Goal: Transaction & Acquisition: Purchase product/service

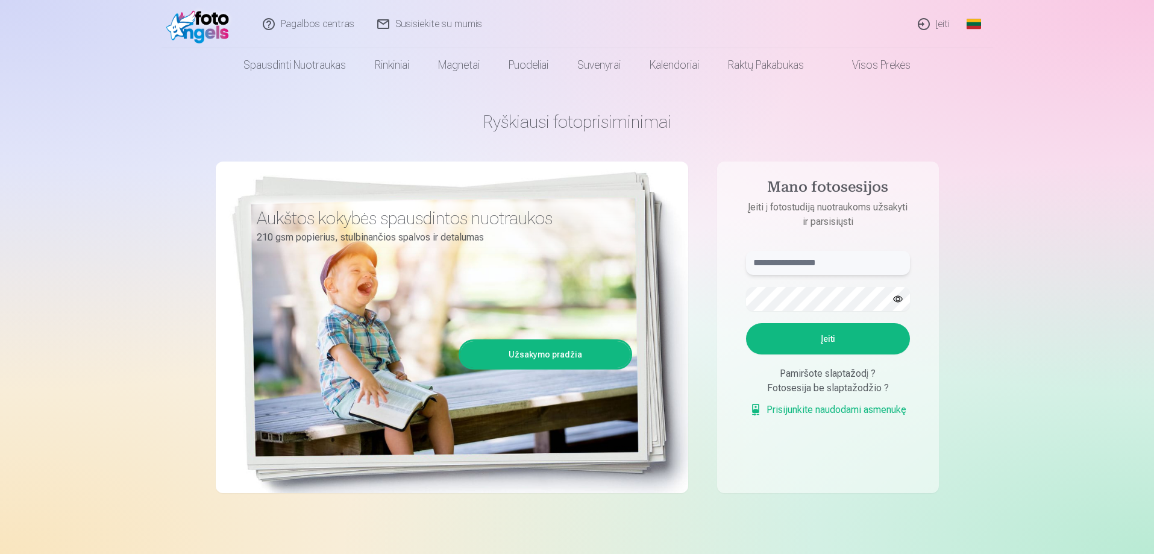
click at [799, 264] on input "text" at bounding box center [828, 263] width 164 height 24
type input "**********"
click at [896, 301] on button "button" at bounding box center [897, 298] width 23 height 23
click at [852, 332] on button "Įeiti" at bounding box center [828, 338] width 164 height 31
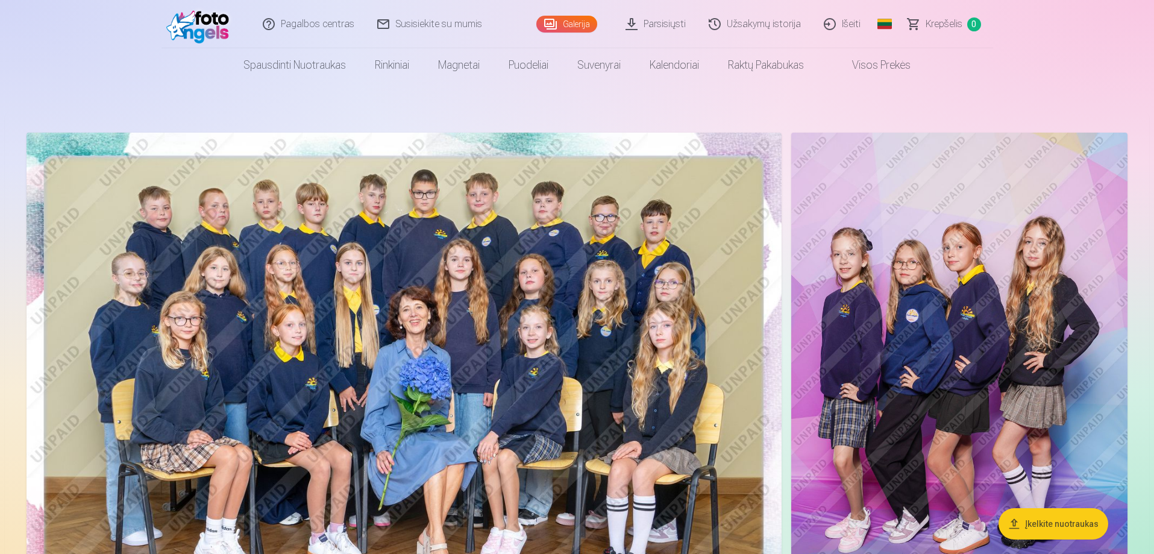
click at [481, 309] on img at bounding box center [404, 385] width 755 height 504
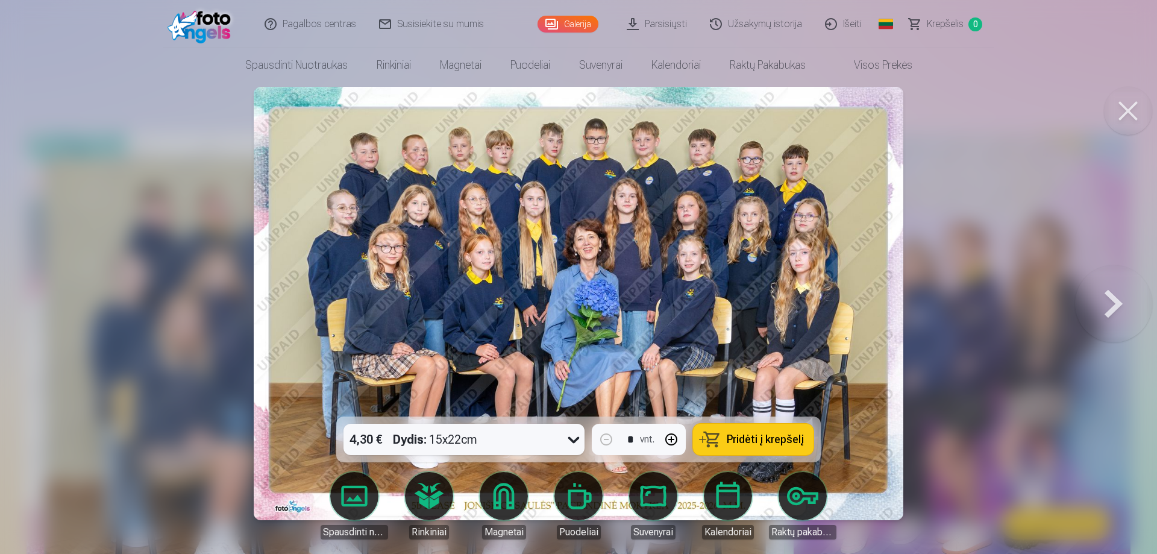
click at [566, 439] on icon at bounding box center [573, 439] width 19 height 19
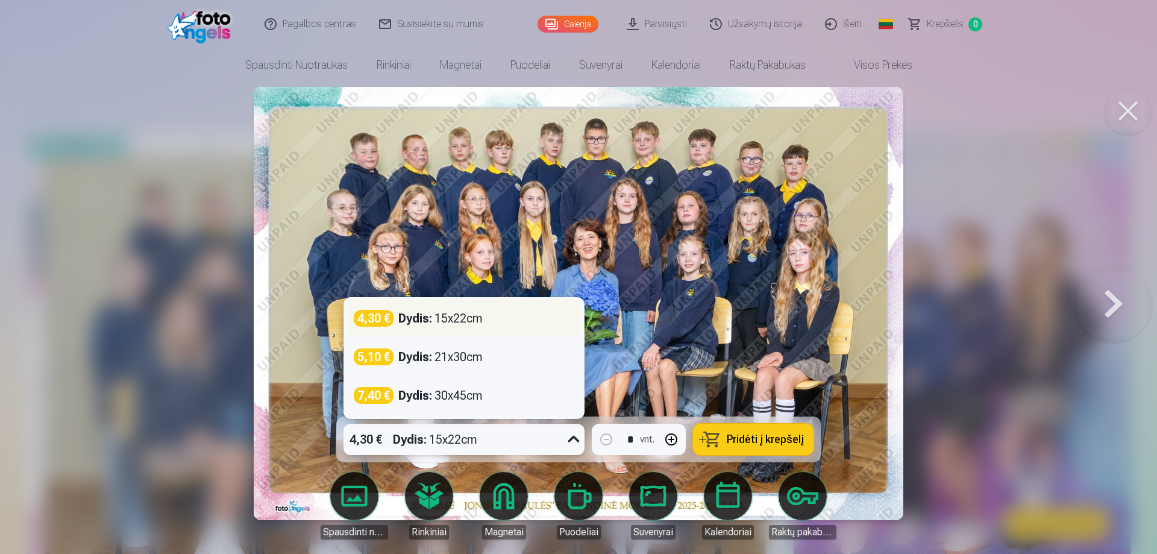
click at [505, 317] on div "4,30 € Dydis : 15x22cm" at bounding box center [464, 318] width 220 height 17
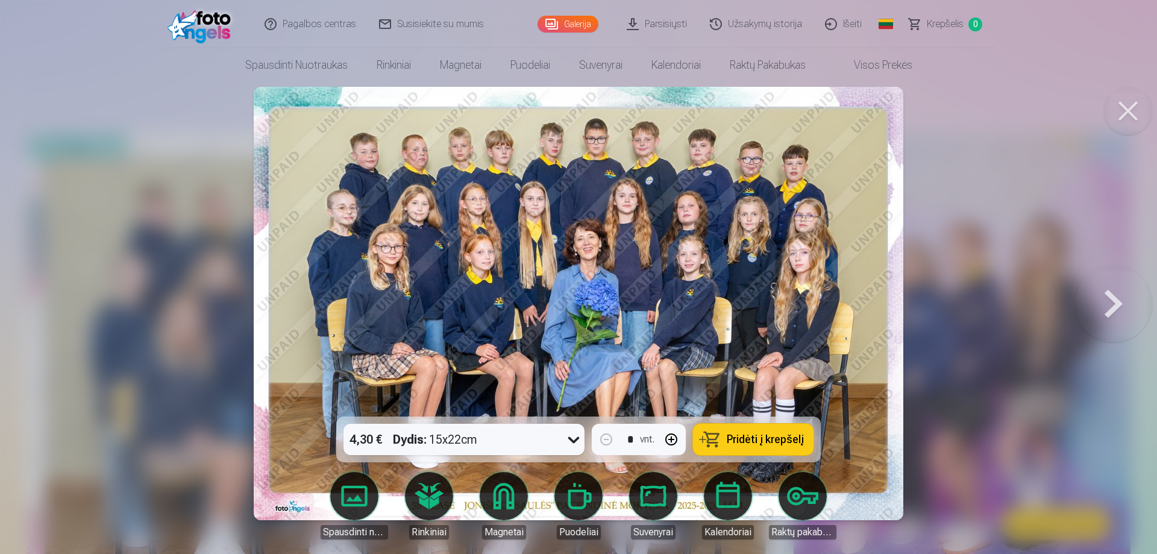
click at [776, 441] on span "Pridėti į krepšelį" at bounding box center [765, 439] width 77 height 11
click at [1115, 295] on button at bounding box center [1113, 303] width 77 height 202
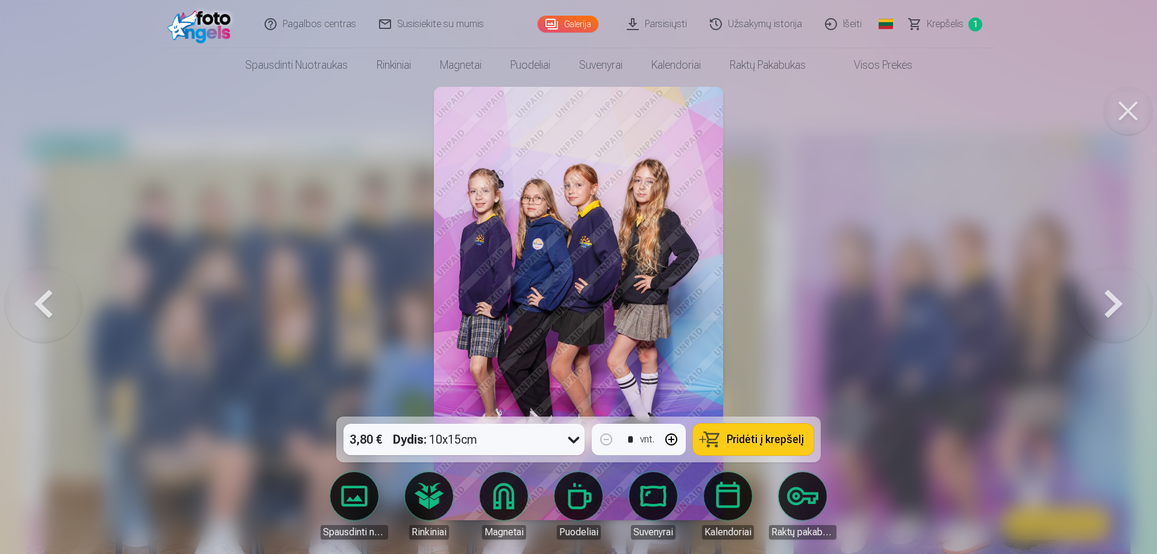
click at [1115, 295] on button at bounding box center [1113, 303] width 77 height 202
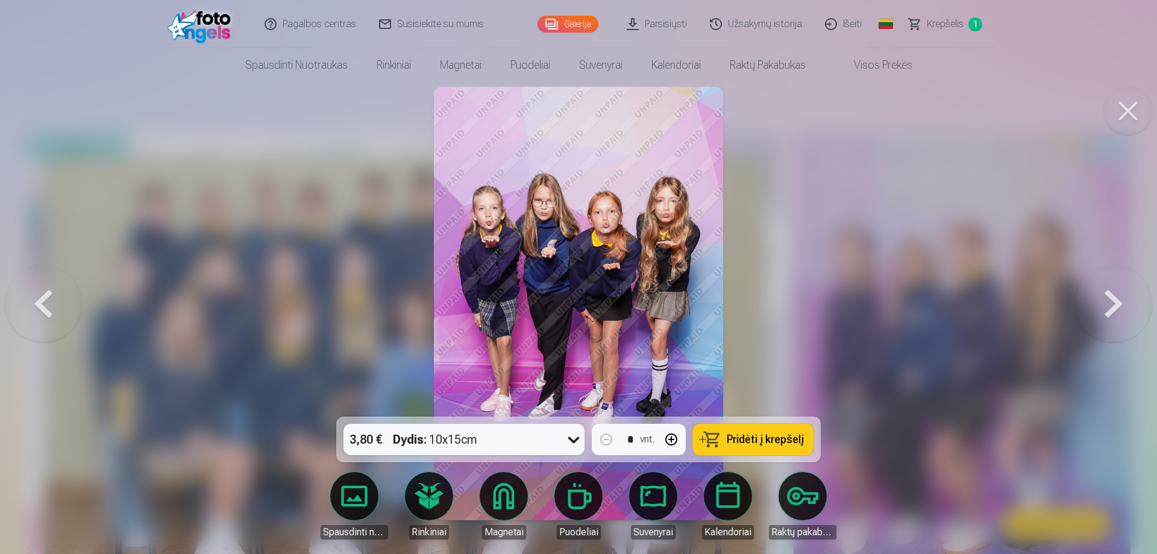
click at [1115, 295] on button at bounding box center [1113, 303] width 77 height 202
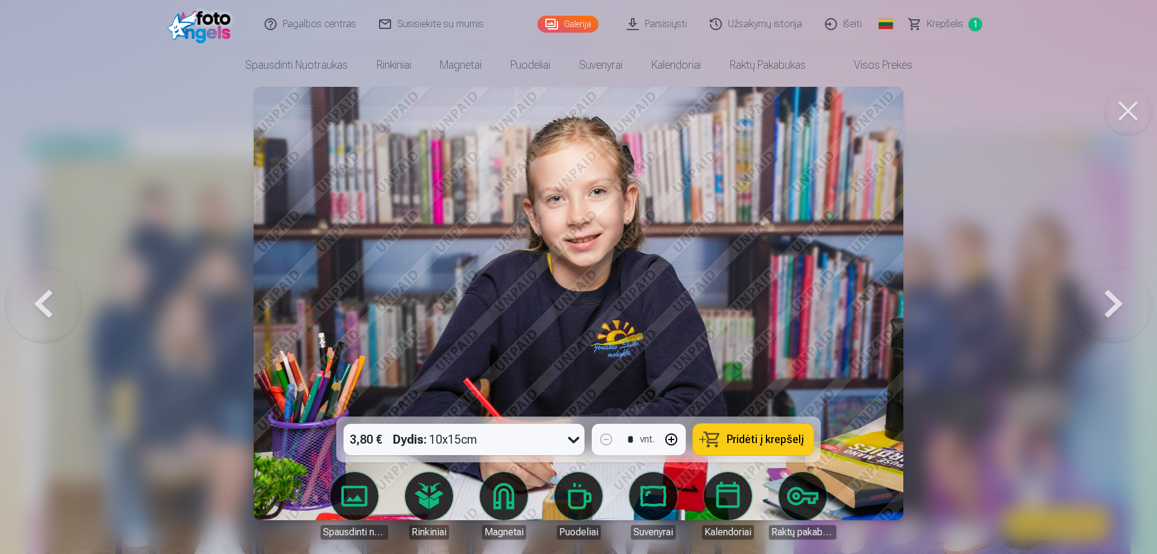
click at [43, 296] on button at bounding box center [43, 303] width 77 height 202
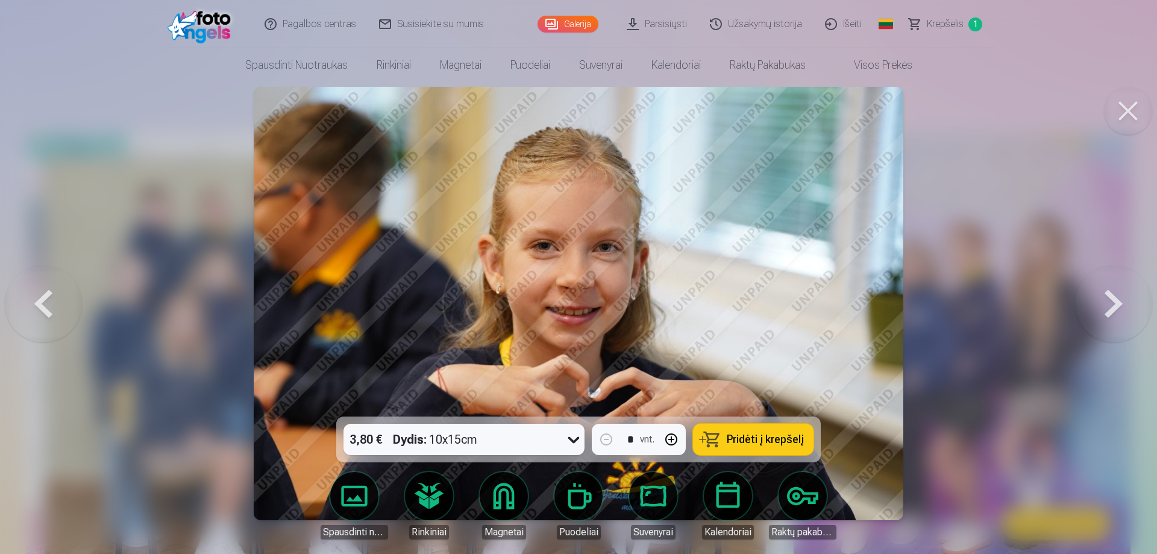
click at [1125, 305] on button at bounding box center [1113, 303] width 77 height 202
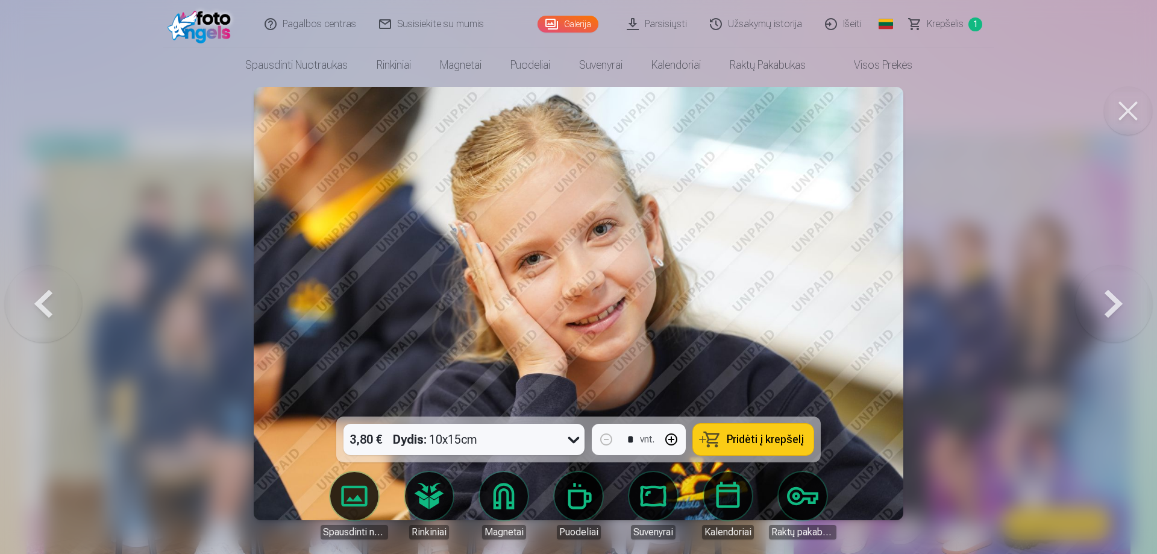
click at [1119, 305] on button at bounding box center [1113, 303] width 77 height 202
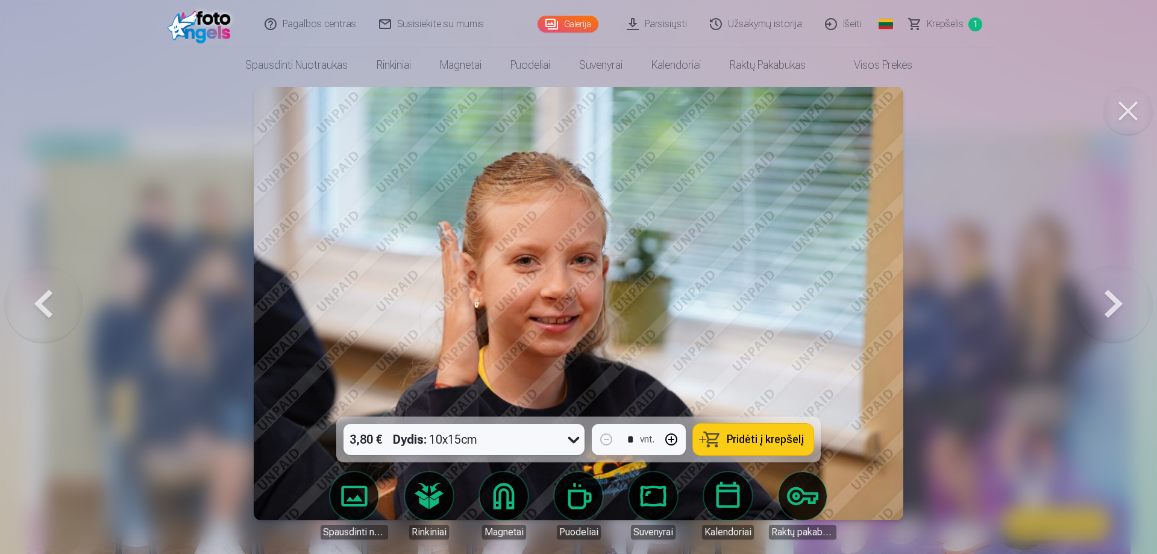
click at [1119, 305] on button at bounding box center [1113, 303] width 77 height 202
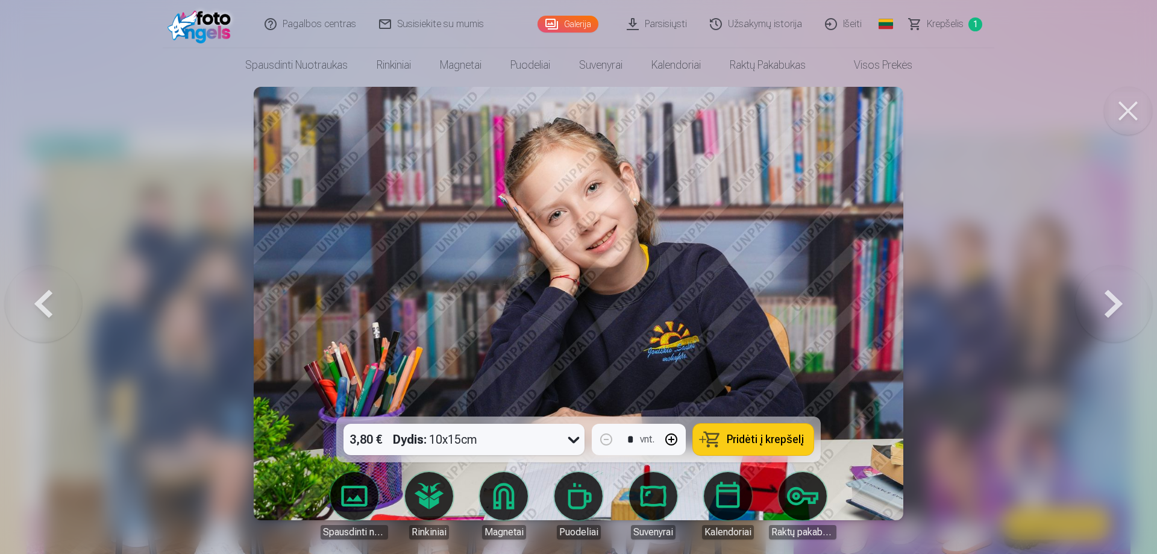
click at [49, 298] on button at bounding box center [43, 303] width 77 height 202
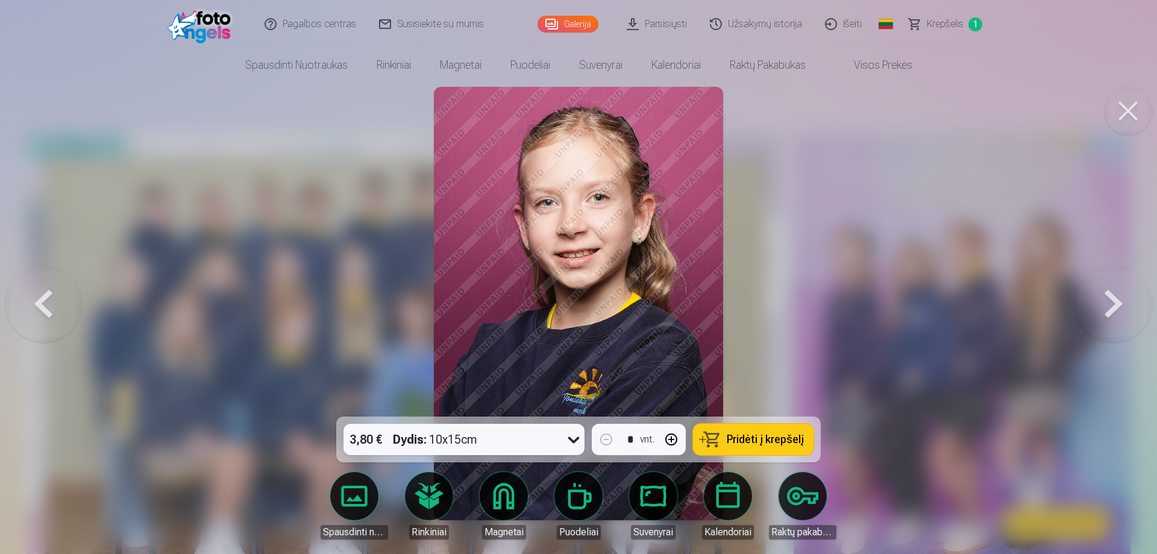
click at [787, 440] on span "Pridėti į krepšelį" at bounding box center [765, 439] width 77 height 11
click at [44, 305] on button at bounding box center [43, 303] width 77 height 202
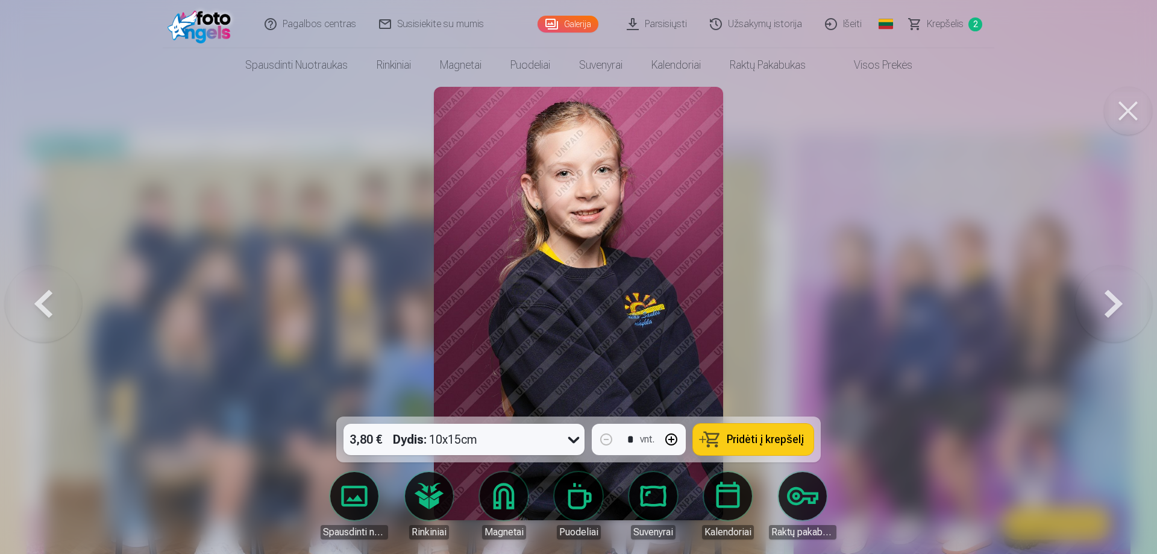
click at [44, 305] on button at bounding box center [43, 303] width 77 height 202
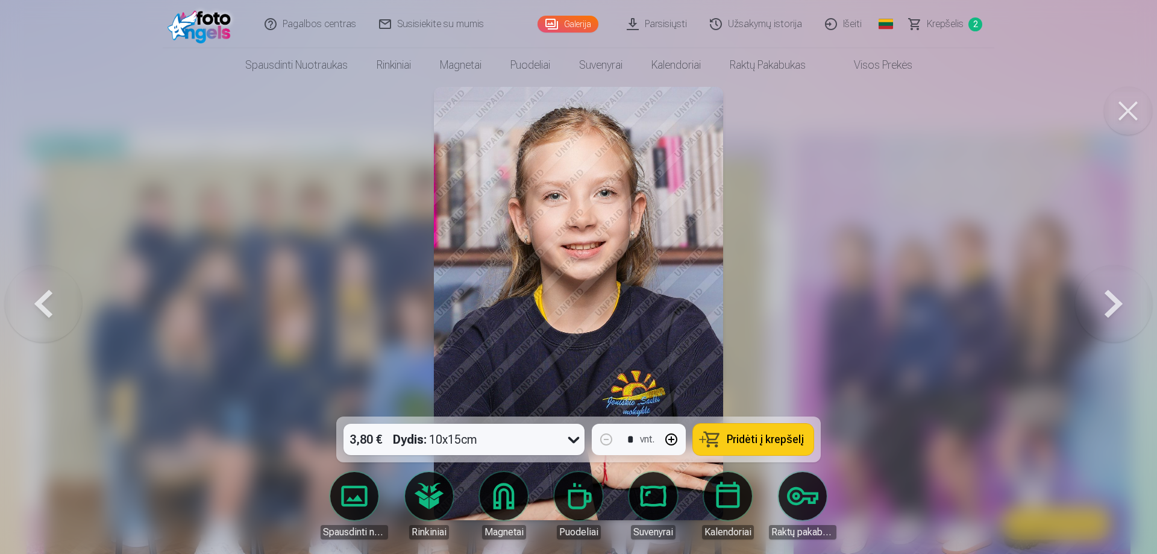
click at [44, 305] on button at bounding box center [43, 303] width 77 height 202
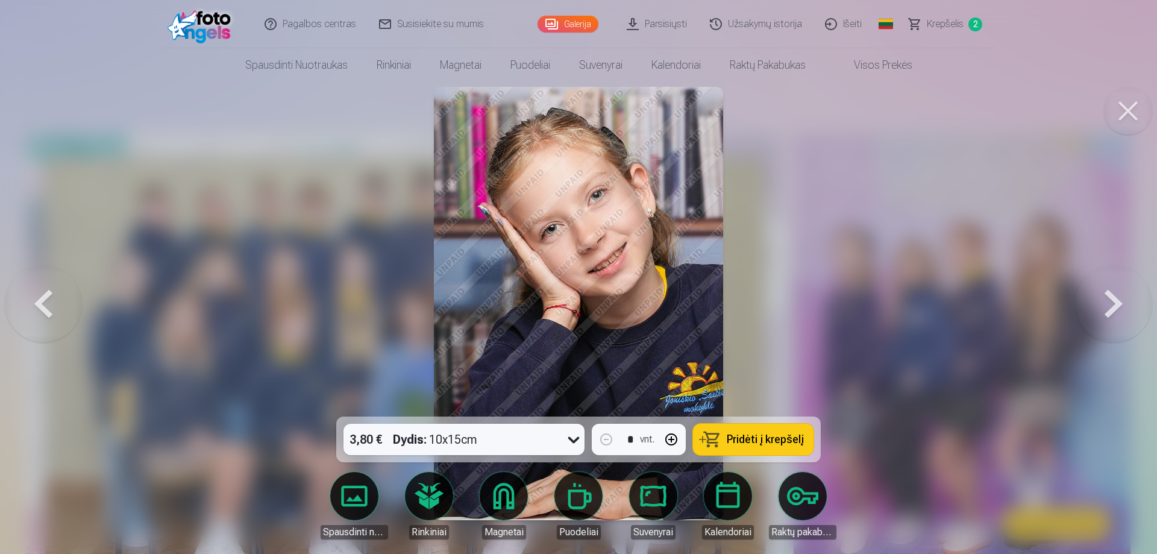
click at [44, 305] on button at bounding box center [43, 303] width 77 height 202
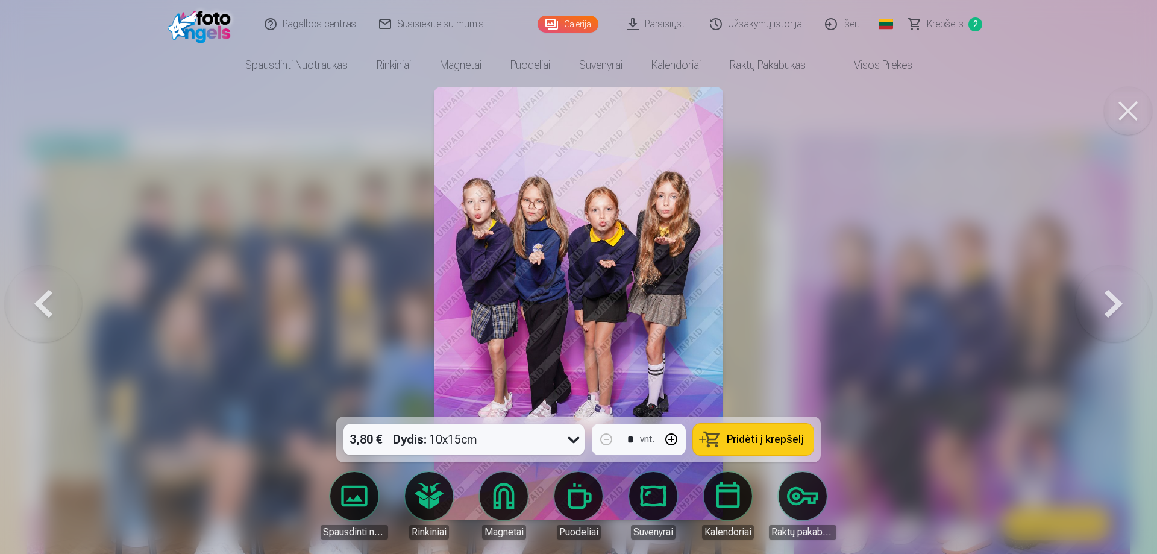
click at [44, 305] on button at bounding box center [43, 303] width 77 height 202
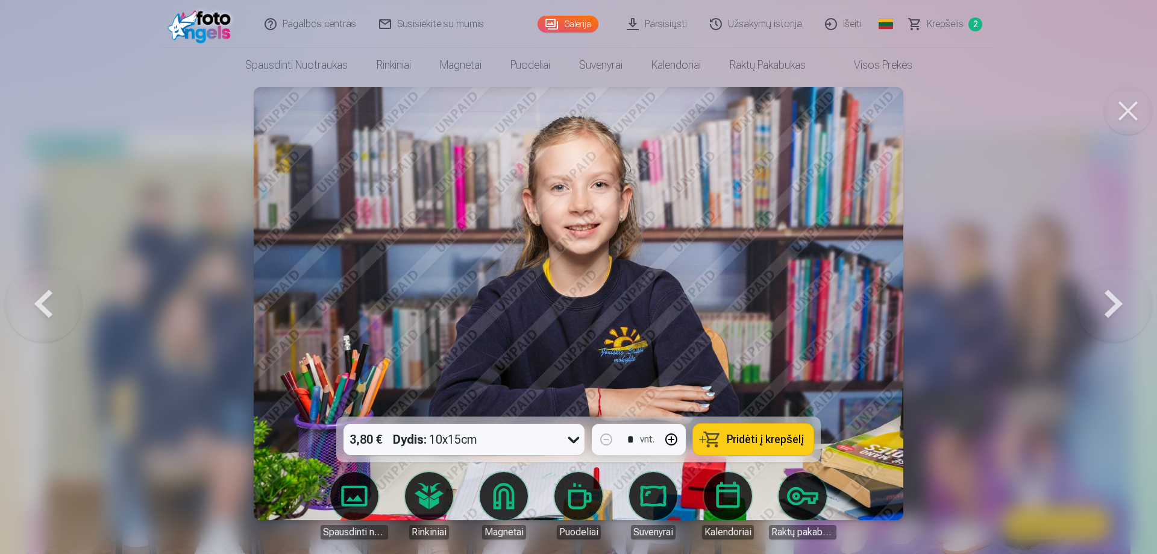
click at [44, 305] on button at bounding box center [43, 303] width 77 height 202
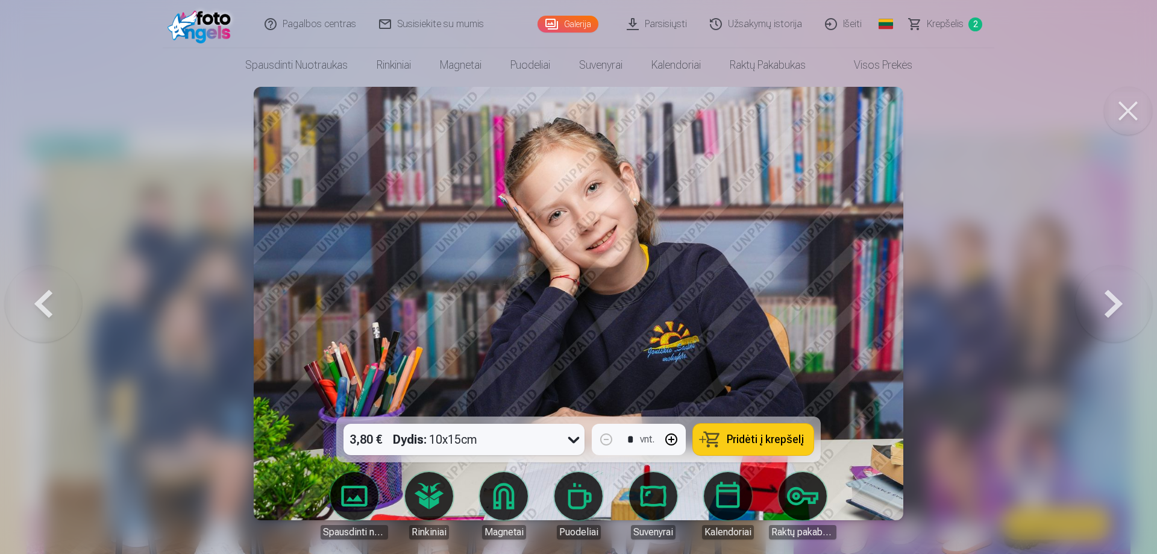
click at [572, 439] on icon at bounding box center [573, 439] width 19 height 19
click at [572, 439] on icon at bounding box center [573, 440] width 11 height 7
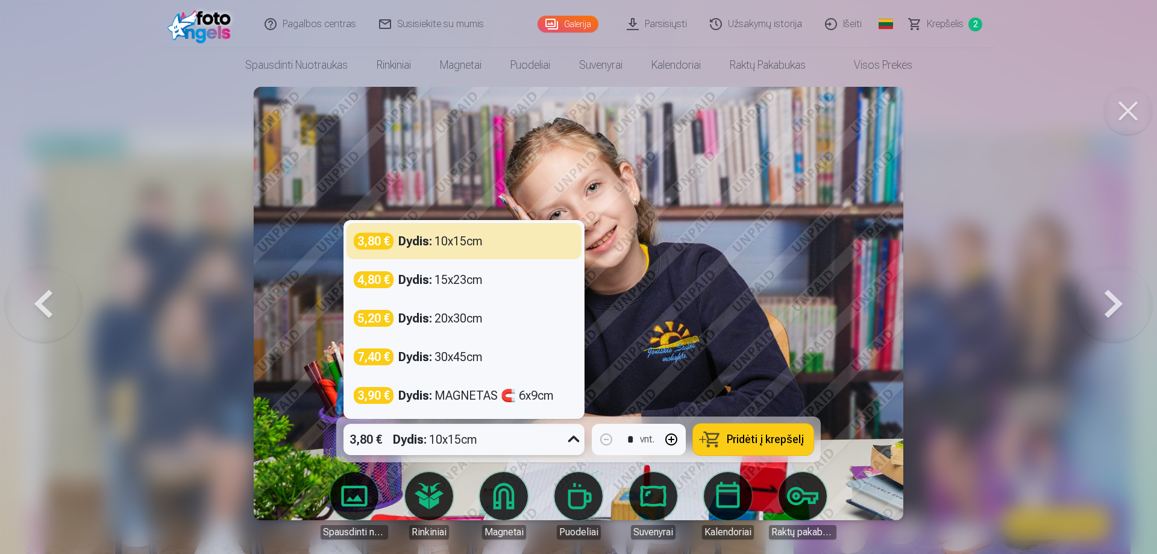
click at [572, 439] on icon at bounding box center [573, 439] width 19 height 19
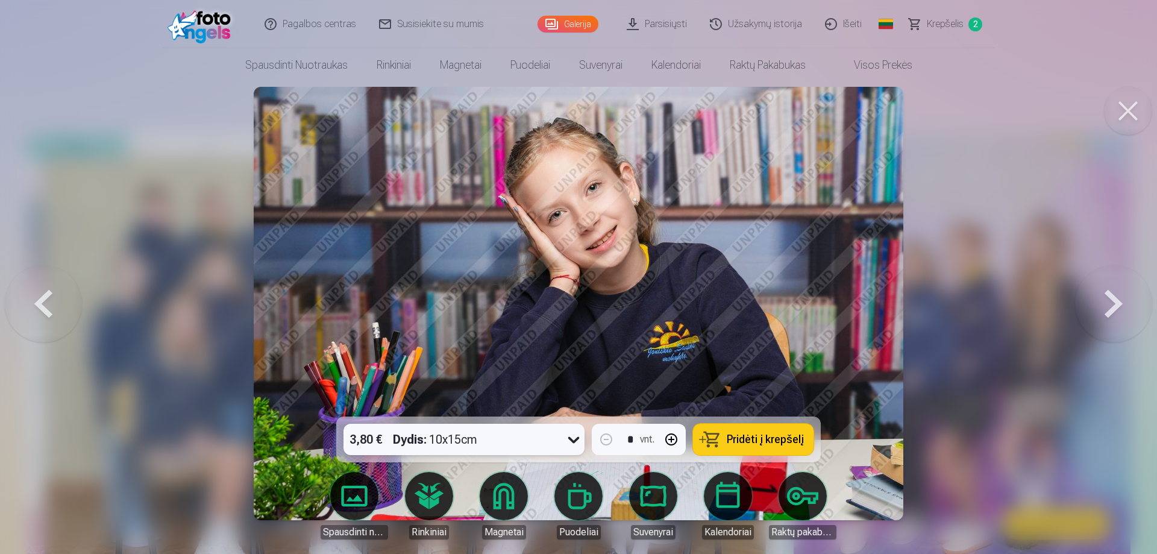
click at [572, 439] on icon at bounding box center [573, 440] width 11 height 7
click at [671, 439] on button "button" at bounding box center [671, 439] width 29 height 29
click at [763, 440] on span "Pridėti į krepšelį" at bounding box center [765, 439] width 77 height 11
type input "*"
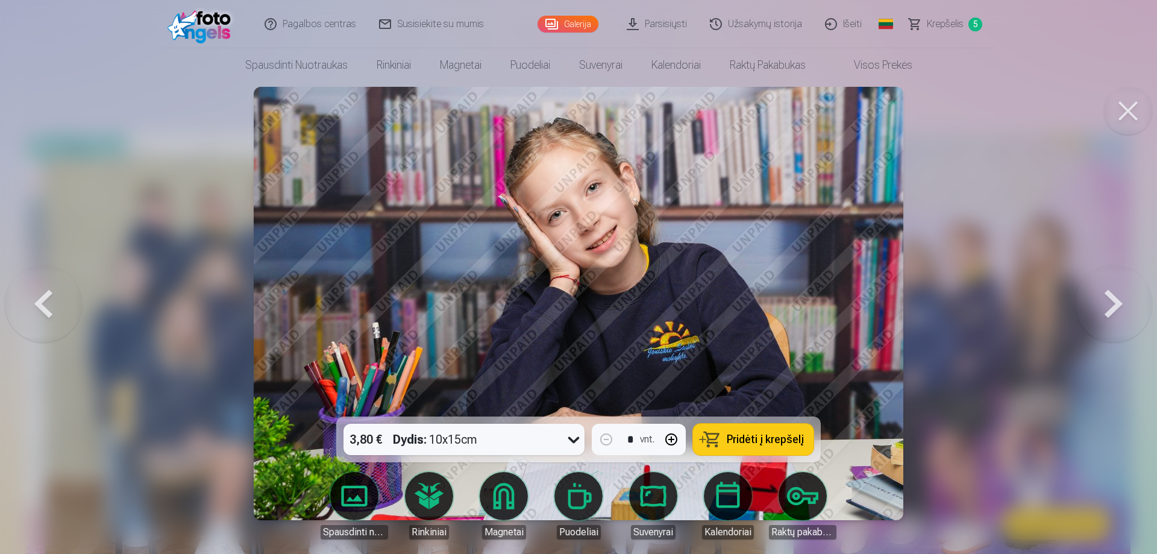
click at [51, 305] on button at bounding box center [43, 303] width 77 height 202
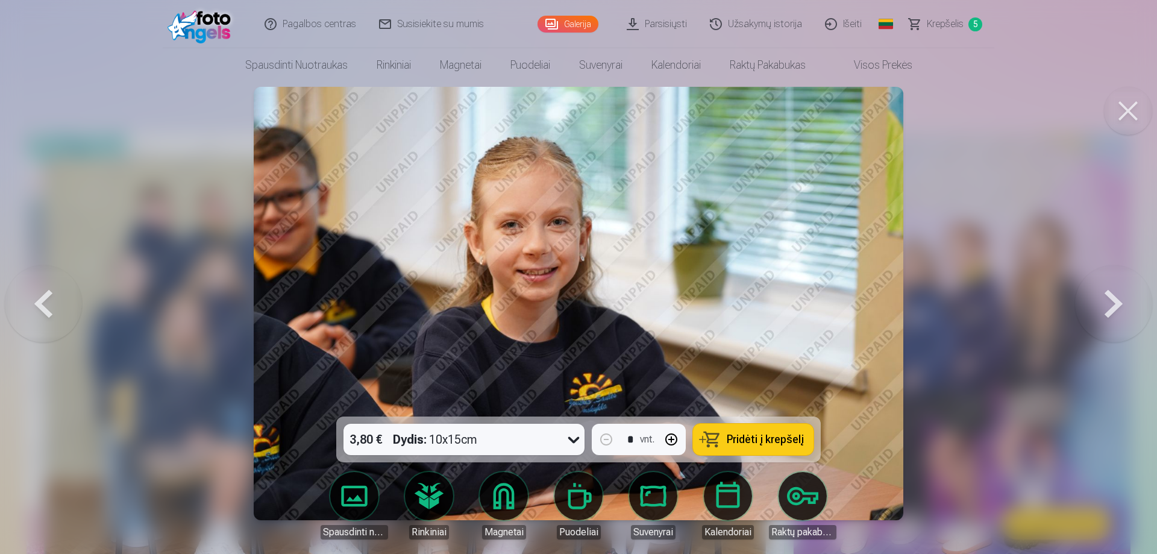
click at [51, 305] on button at bounding box center [43, 303] width 77 height 202
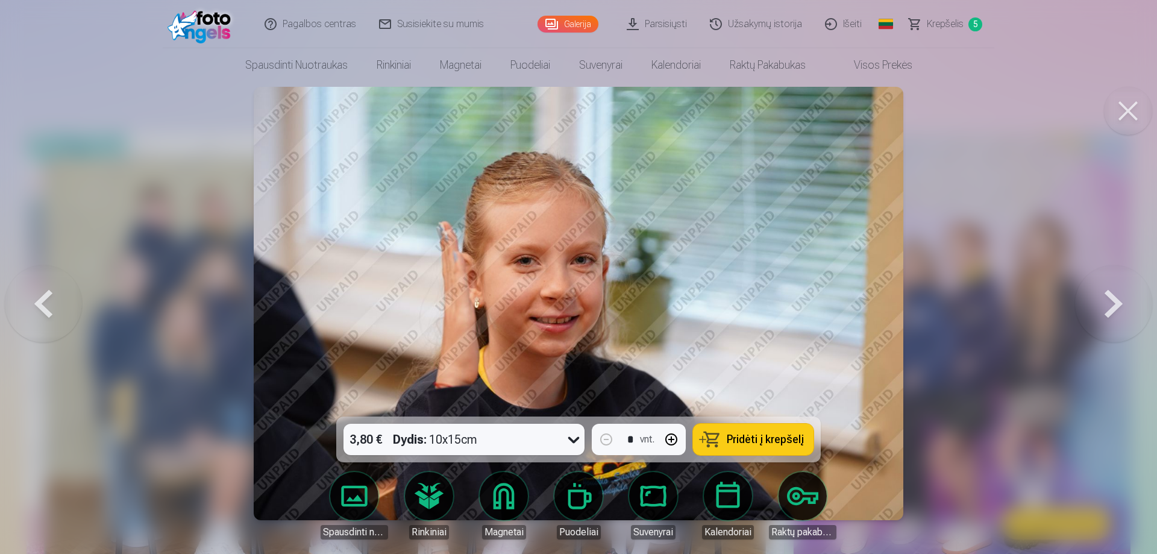
click at [51, 305] on button at bounding box center [43, 303] width 77 height 202
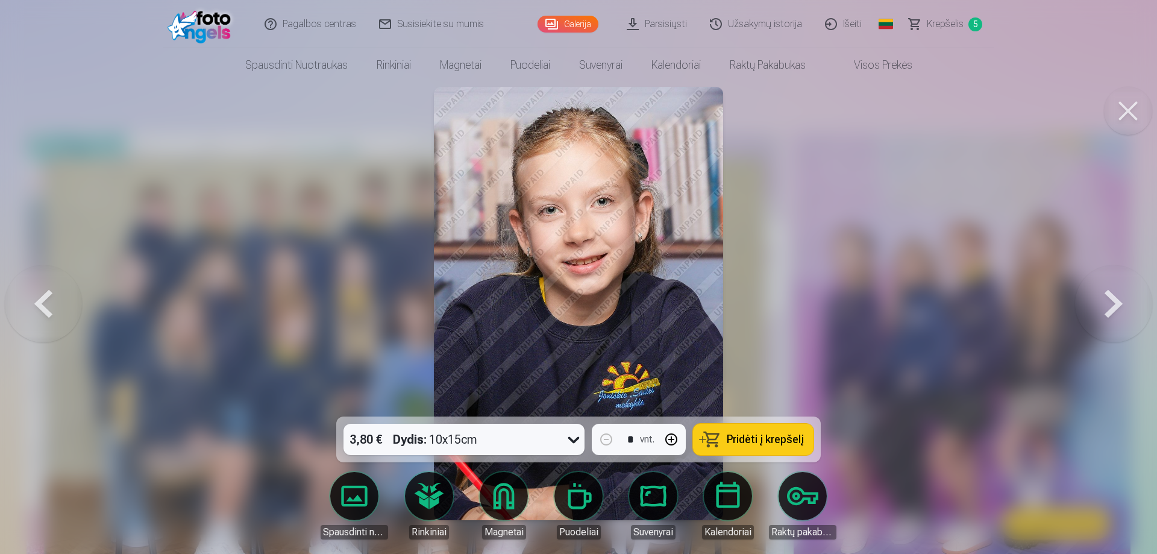
click at [751, 436] on span "Pridėti į krepšelį" at bounding box center [765, 439] width 77 height 11
click at [49, 302] on button at bounding box center [43, 303] width 77 height 202
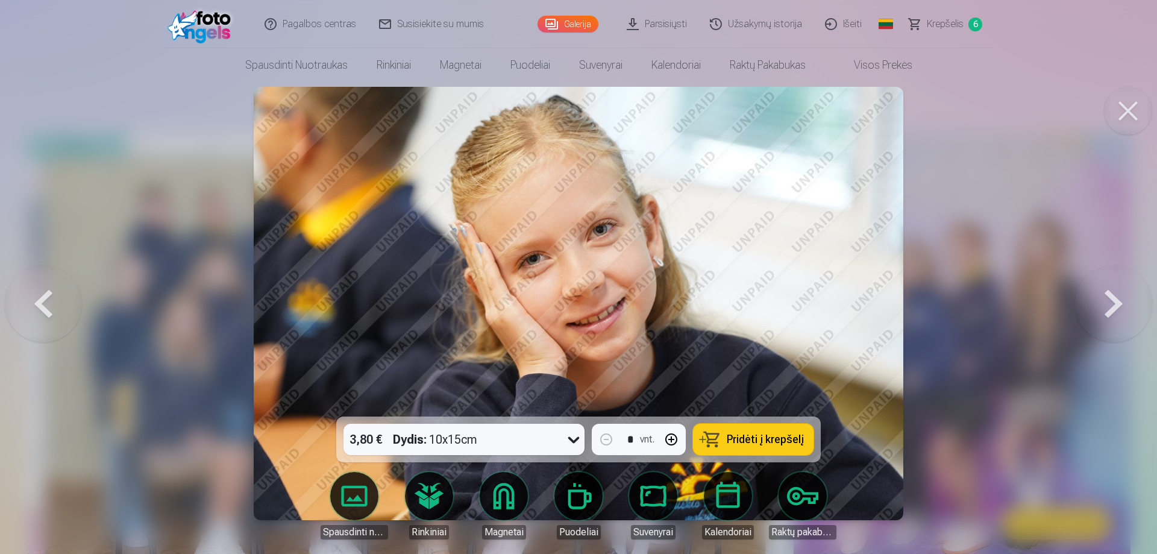
click at [49, 302] on button at bounding box center [43, 303] width 77 height 202
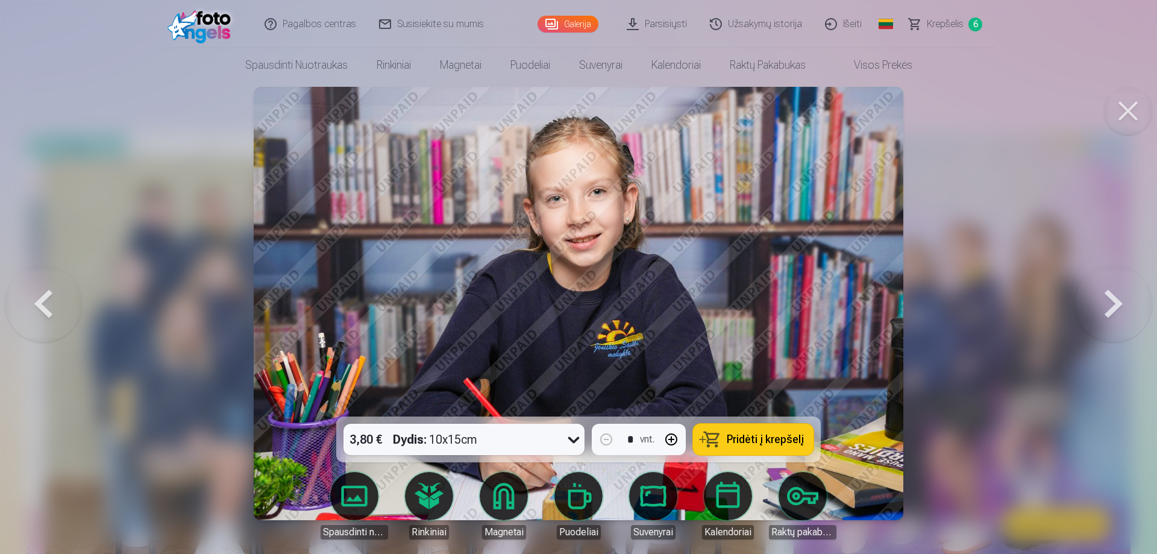
click at [49, 302] on button at bounding box center [43, 303] width 77 height 202
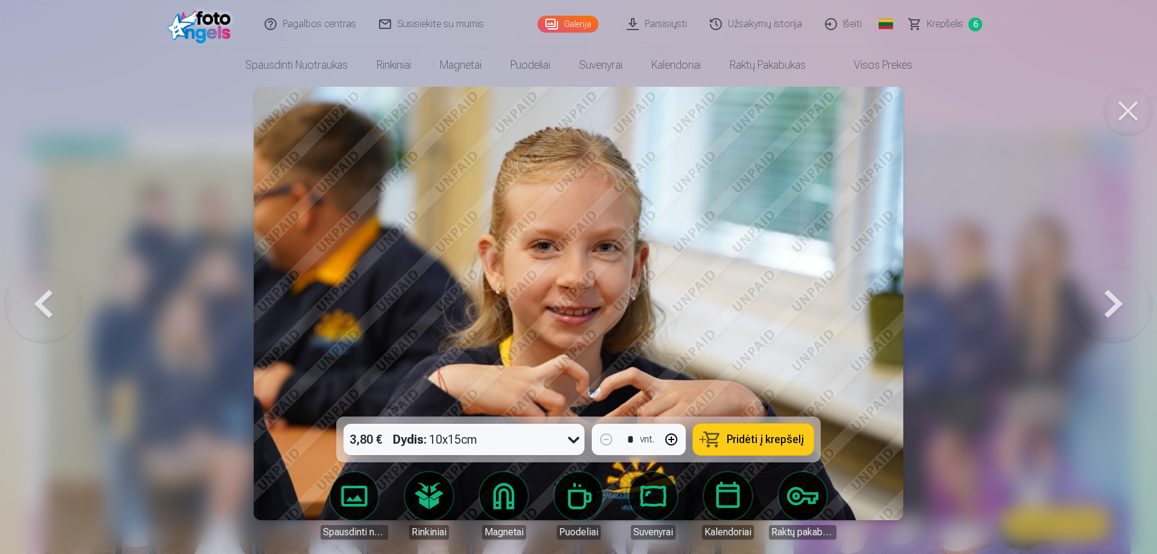
click at [49, 302] on button at bounding box center [43, 303] width 77 height 202
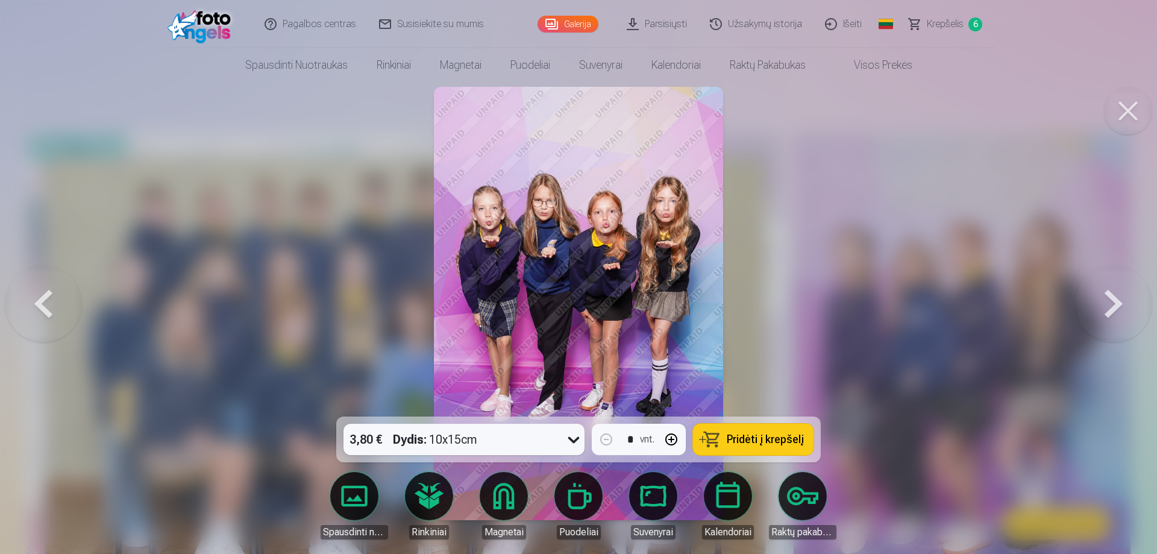
click at [1105, 310] on button at bounding box center [1113, 303] width 77 height 202
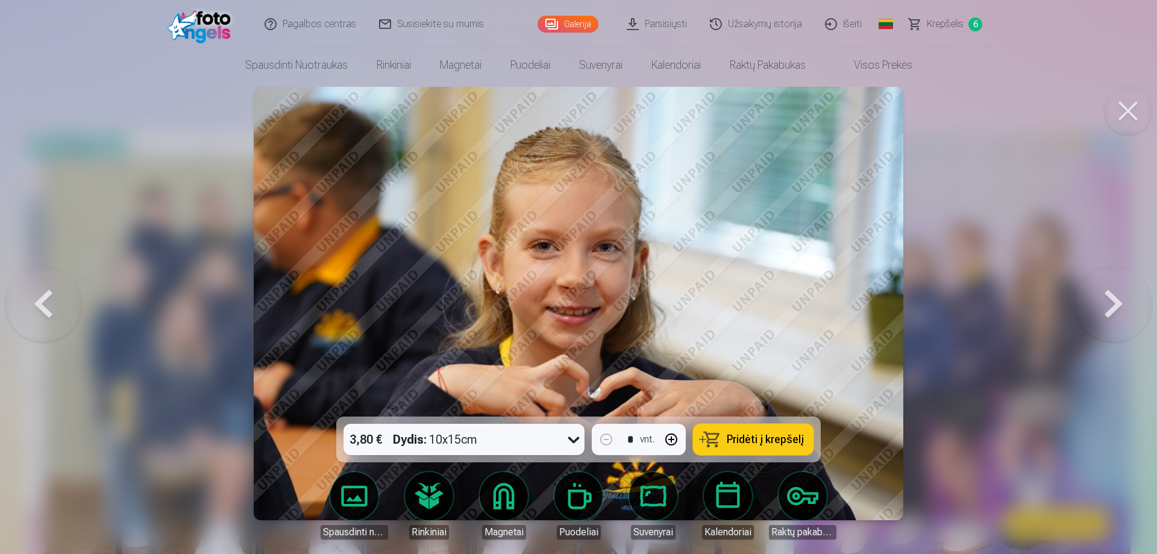
click at [1105, 310] on button at bounding box center [1113, 303] width 77 height 202
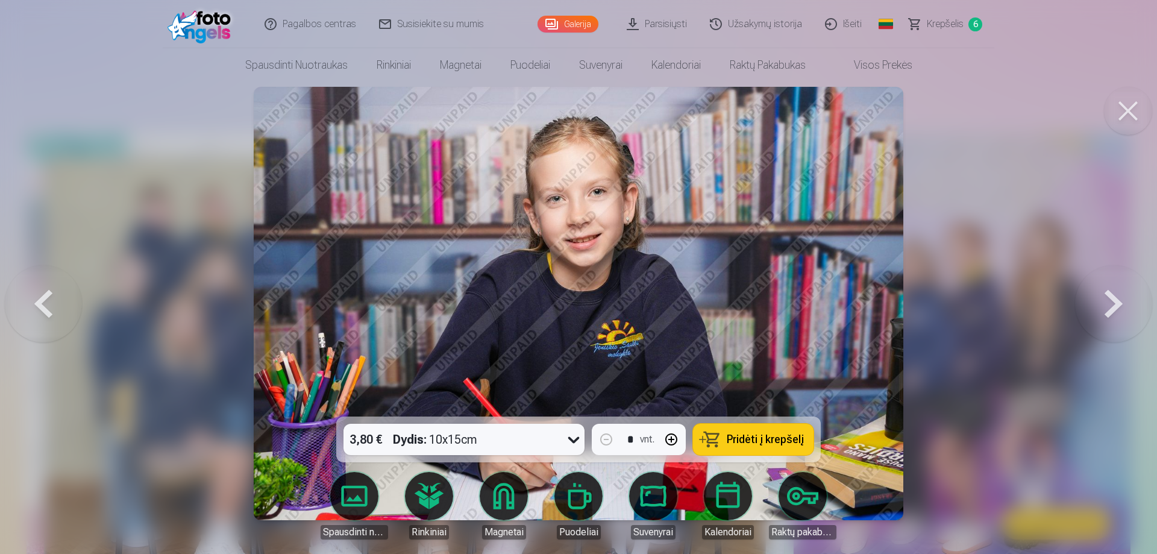
click at [1105, 310] on button at bounding box center [1113, 303] width 77 height 202
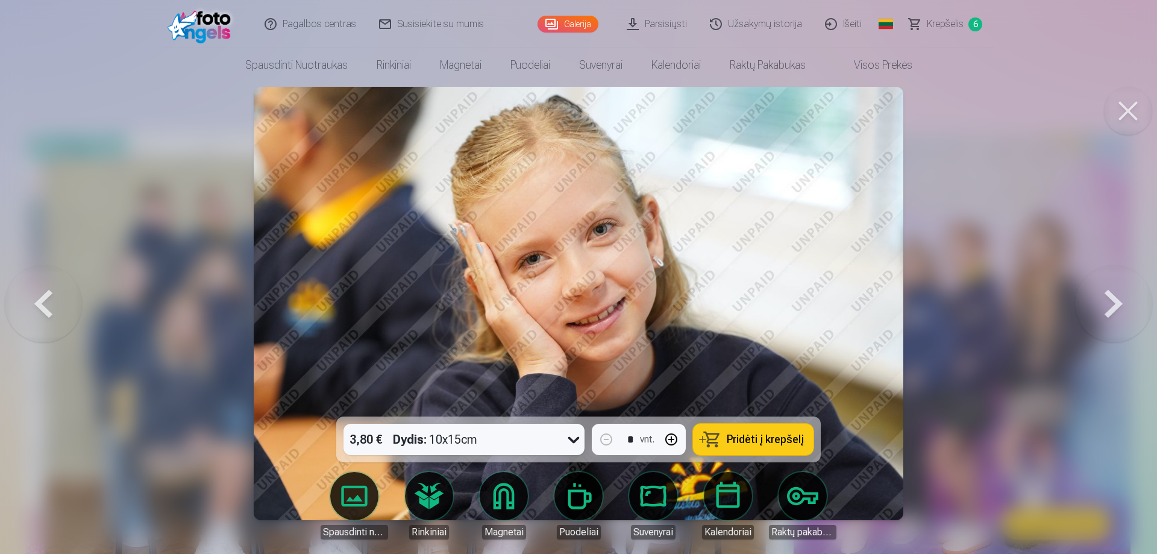
click at [755, 440] on span "Pridėti į krepšelį" at bounding box center [765, 439] width 77 height 11
click at [946, 25] on span "Krepšelis" at bounding box center [945, 24] width 37 height 14
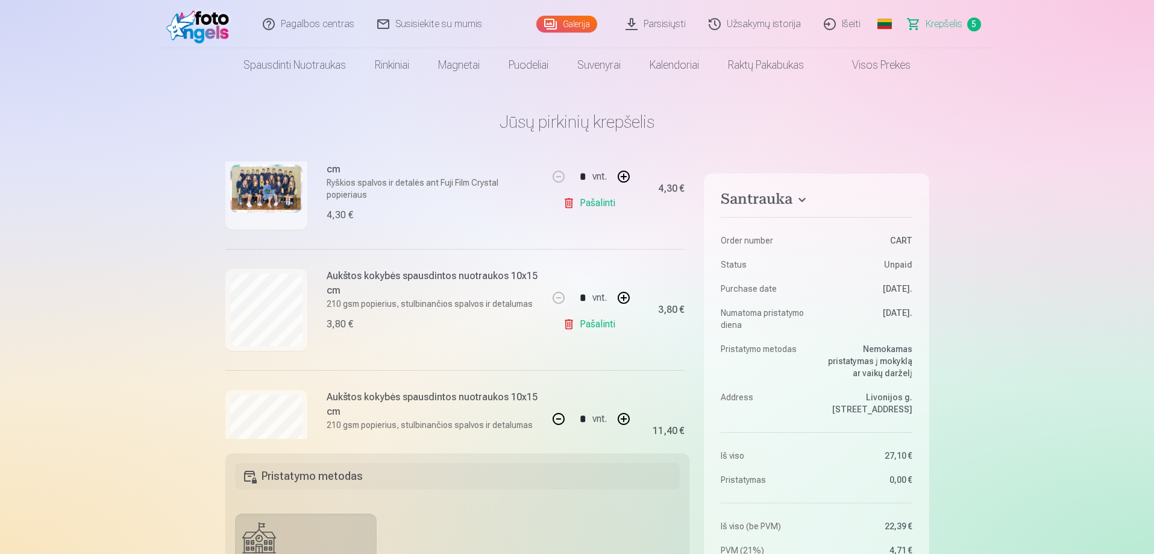
scroll to position [166, 0]
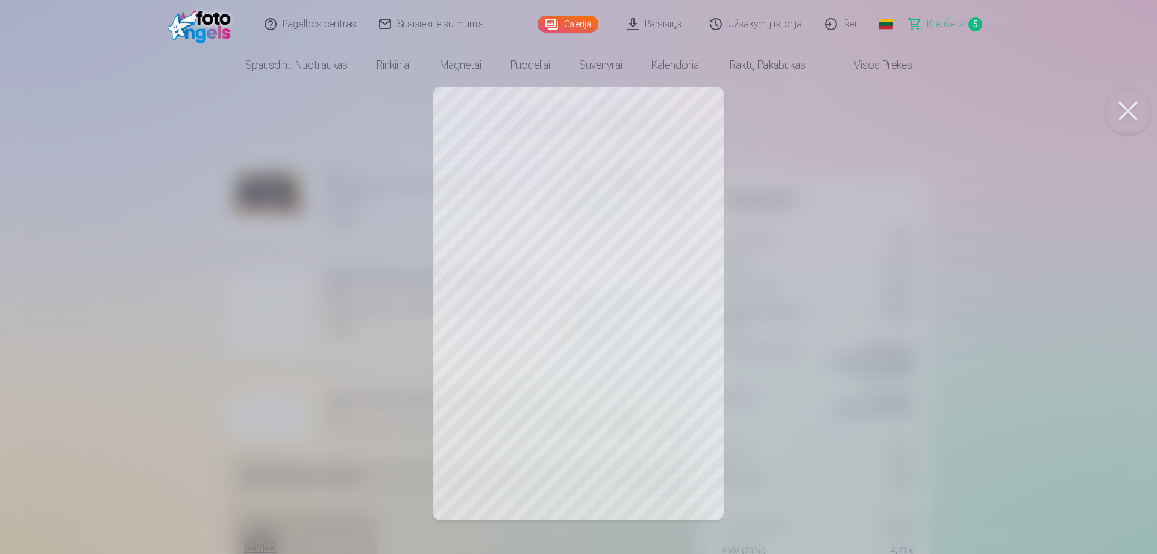
click at [1119, 102] on button at bounding box center [1128, 111] width 48 height 48
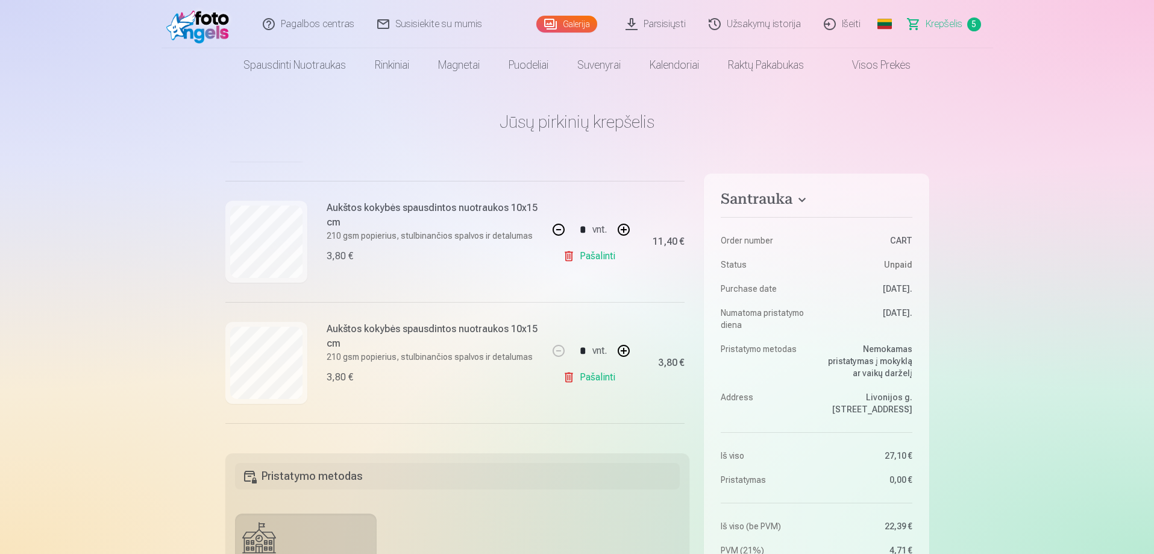
scroll to position [358, 0]
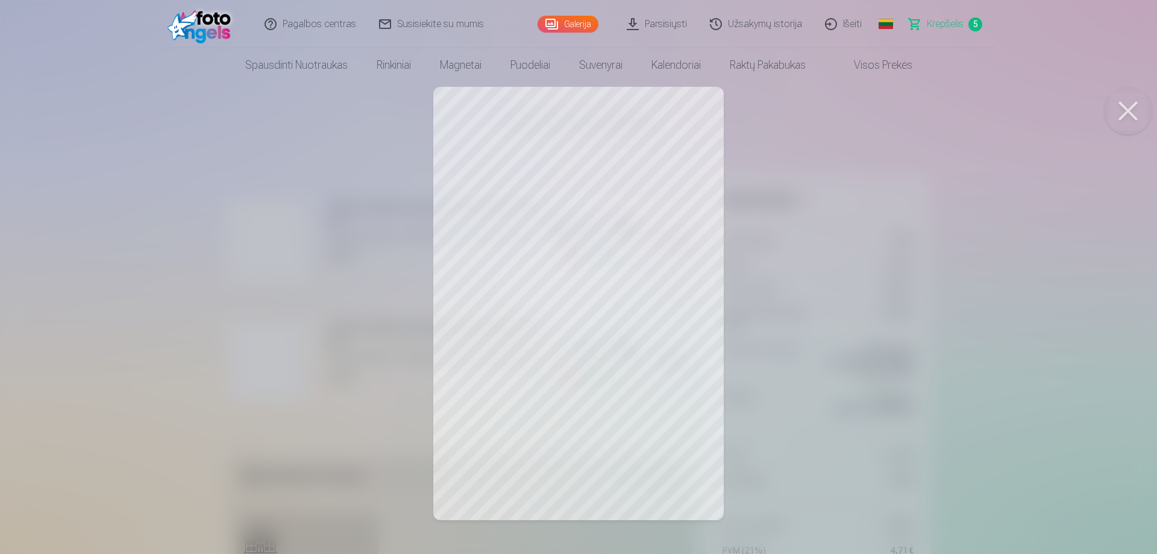
click at [1135, 105] on button at bounding box center [1128, 111] width 48 height 48
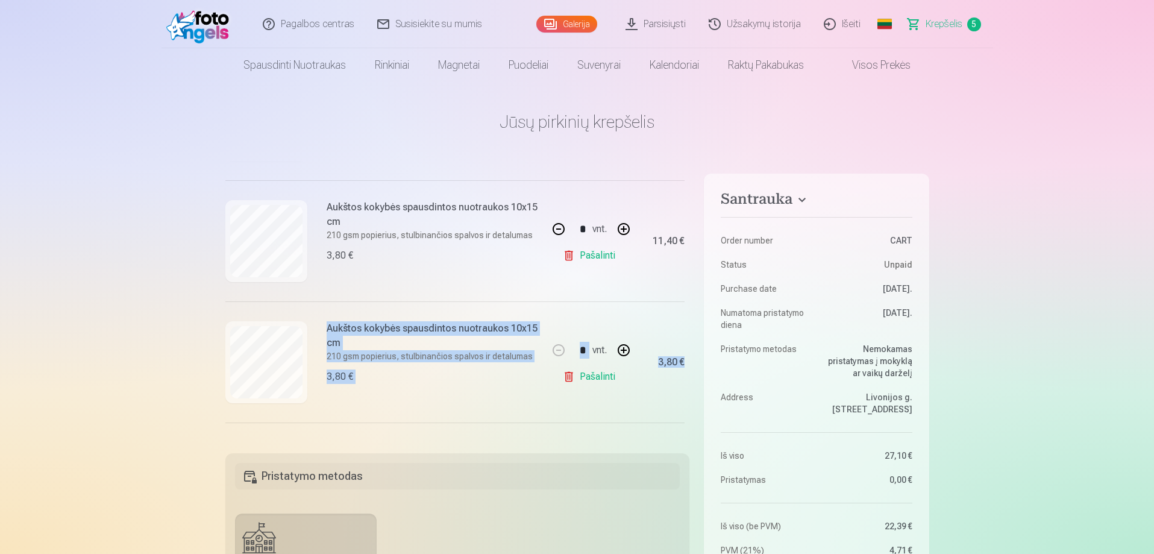
scroll to position [358, 29]
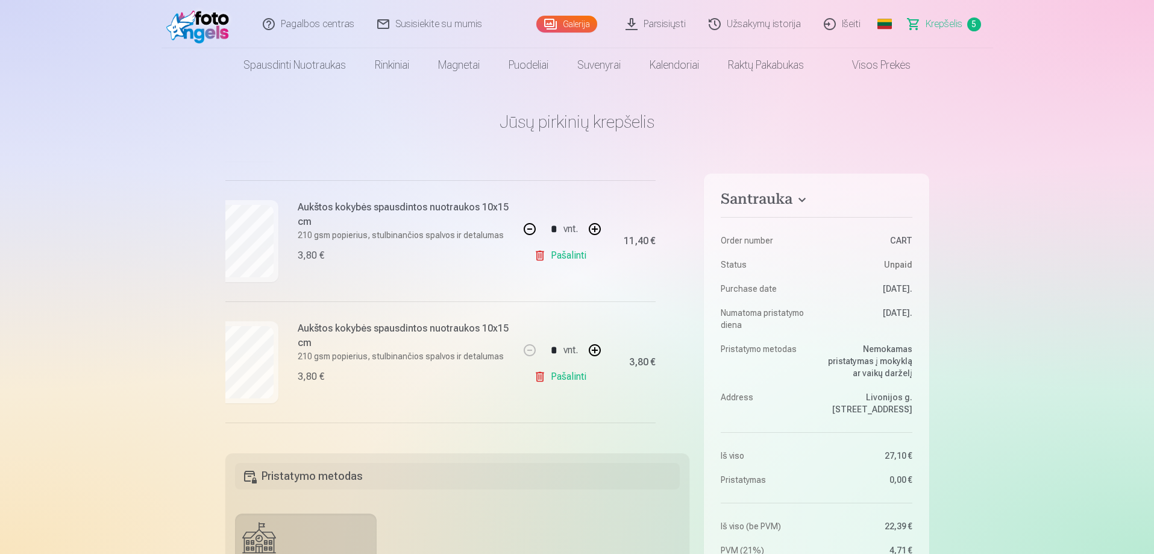
drag, startPoint x: 689, startPoint y: 336, endPoint x: 692, endPoint y: 330, distance: 6.5
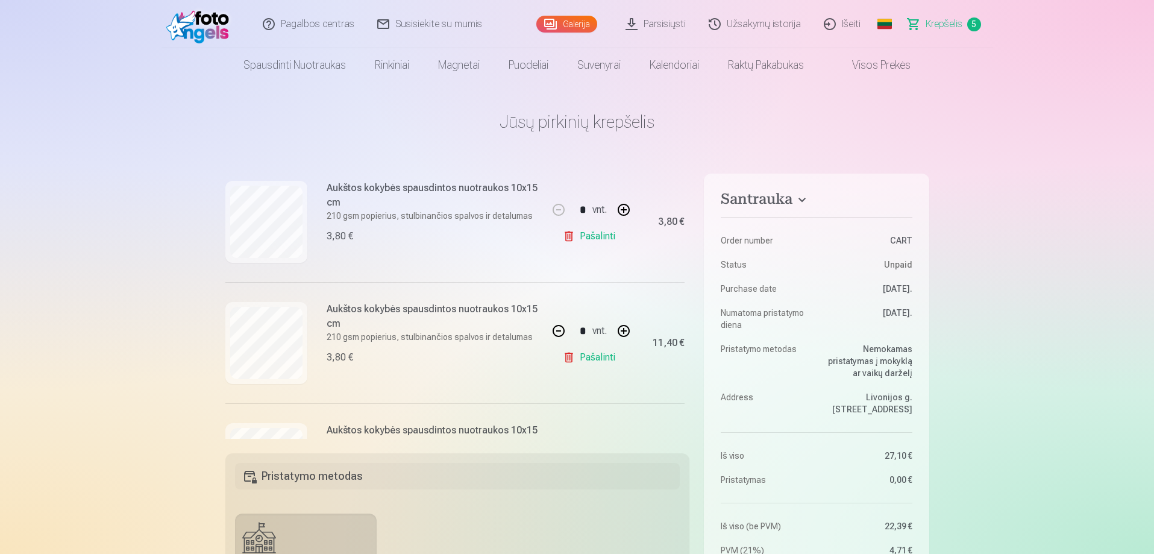
scroll to position [221, 0]
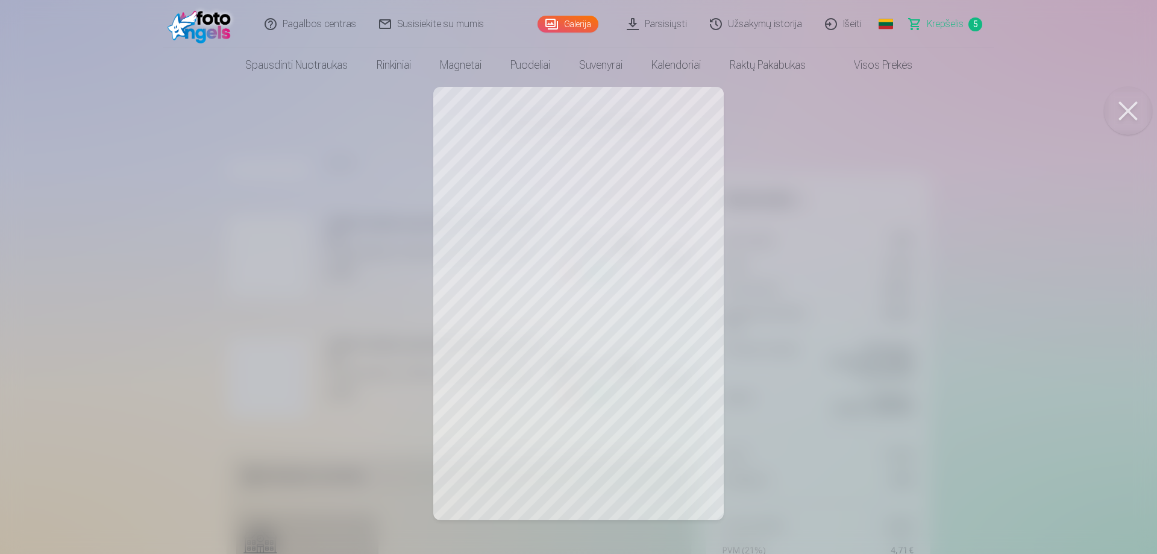
click at [1129, 110] on button at bounding box center [1128, 111] width 48 height 48
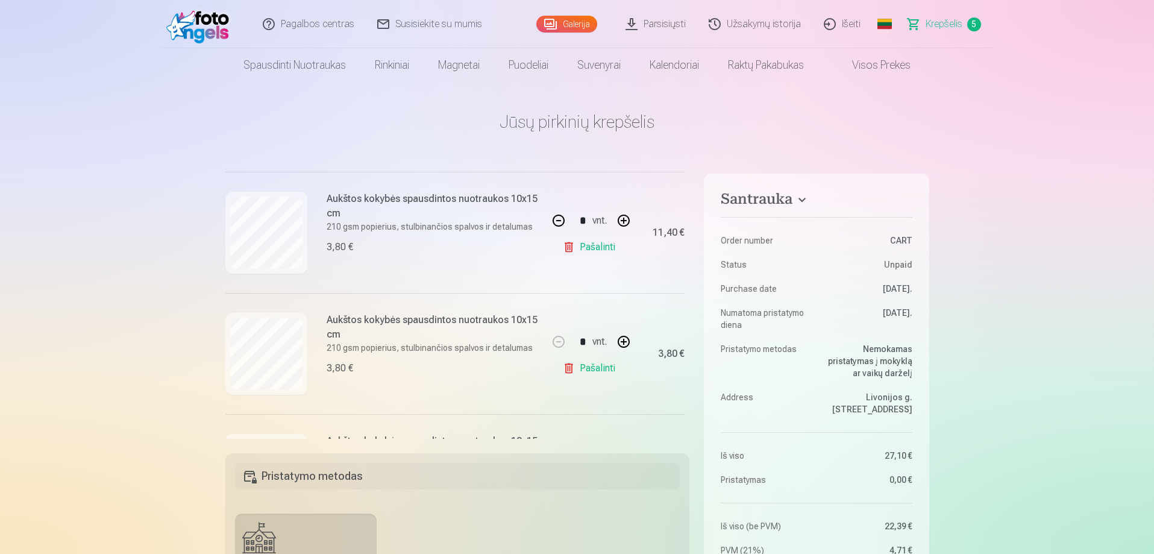
scroll to position [466, 0]
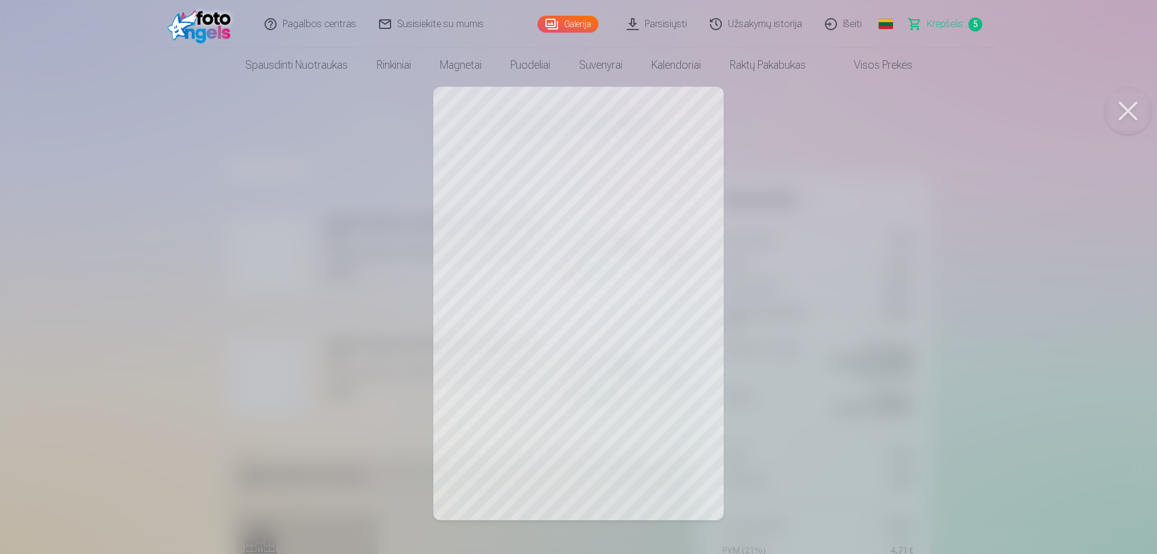
click at [1125, 111] on button at bounding box center [1128, 111] width 48 height 48
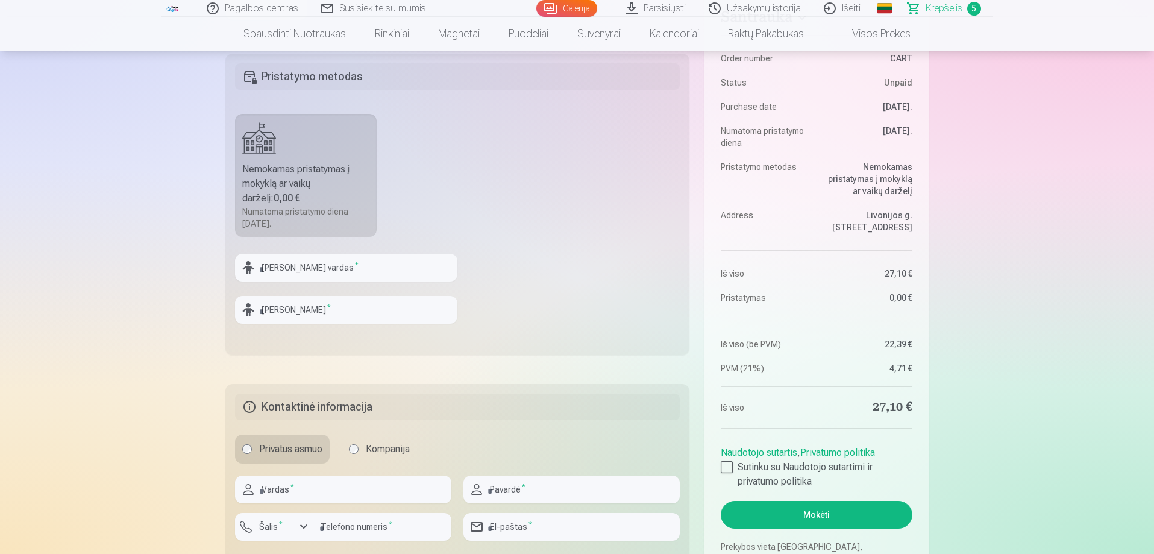
scroll to position [301, 0]
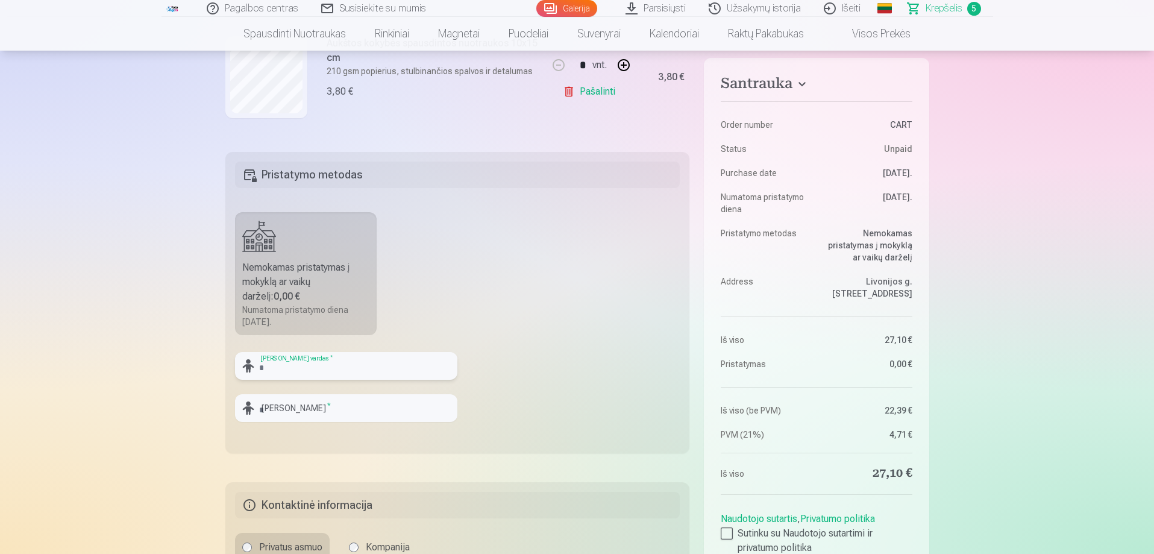
click at [268, 365] on input "text" at bounding box center [346, 366] width 222 height 28
click at [266, 366] on input "****" at bounding box center [346, 366] width 222 height 28
type input "****"
click at [275, 405] on input "text" at bounding box center [346, 408] width 222 height 28
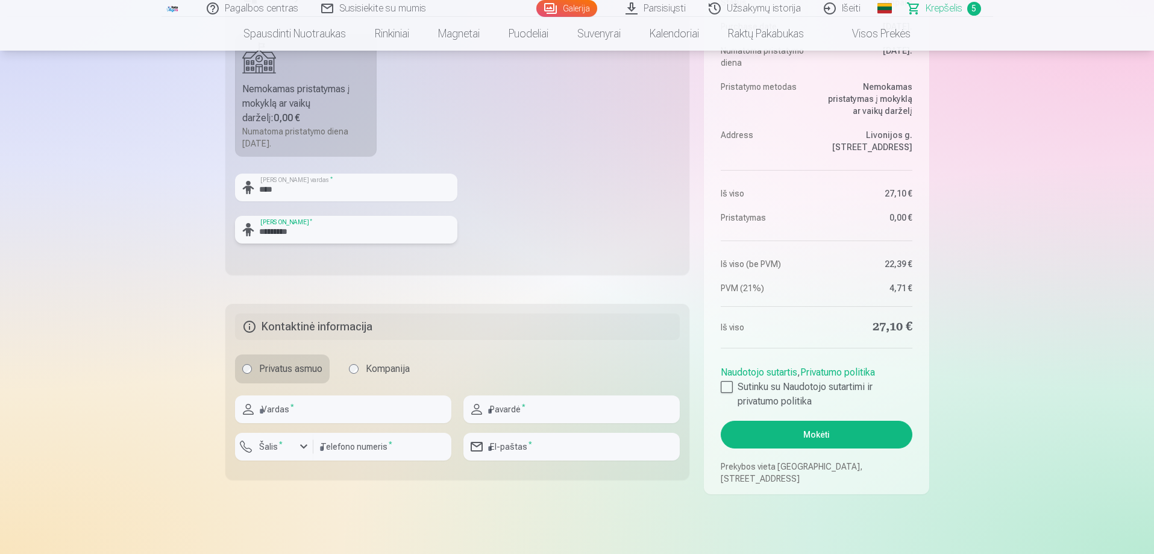
scroll to position [482, 0]
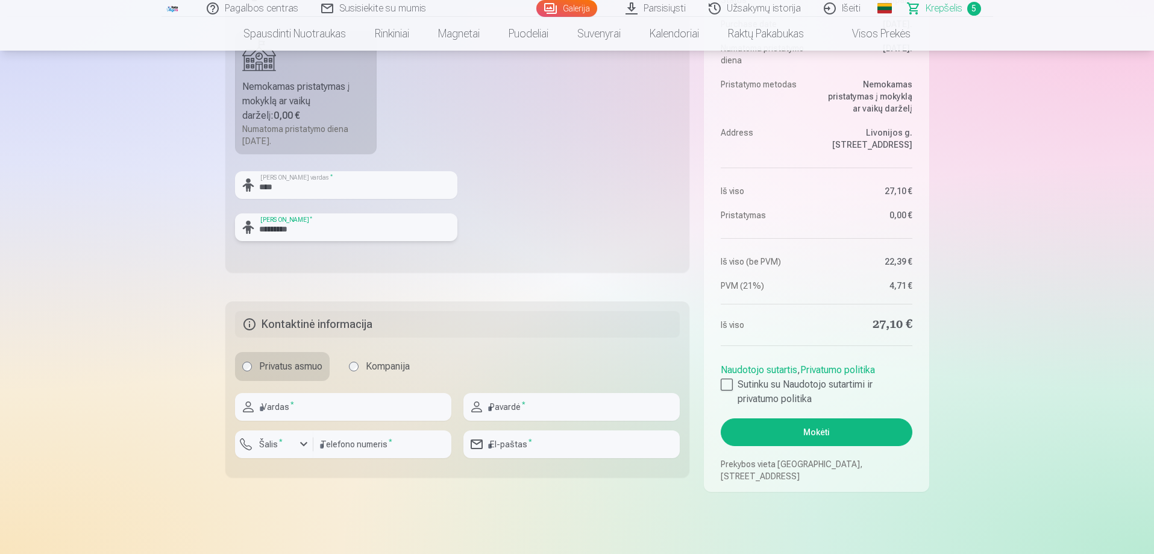
type input "*********"
click at [269, 407] on input "text" at bounding box center [343, 407] width 216 height 28
type input "******"
click at [523, 404] on input "text" at bounding box center [571, 407] width 216 height 28
type input "*******"
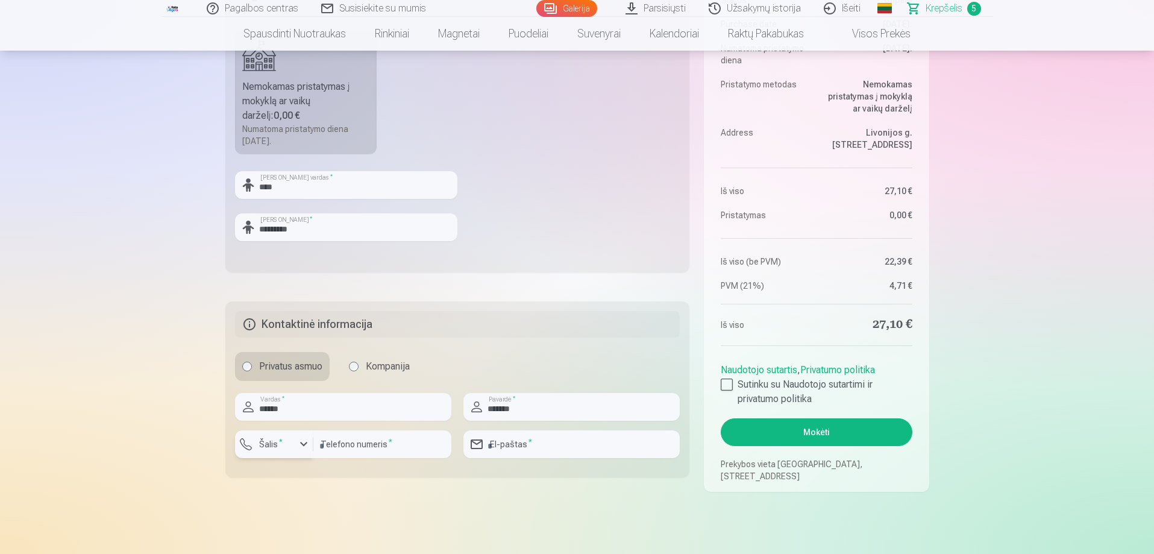
click at [305, 441] on div "button" at bounding box center [303, 444] width 14 height 14
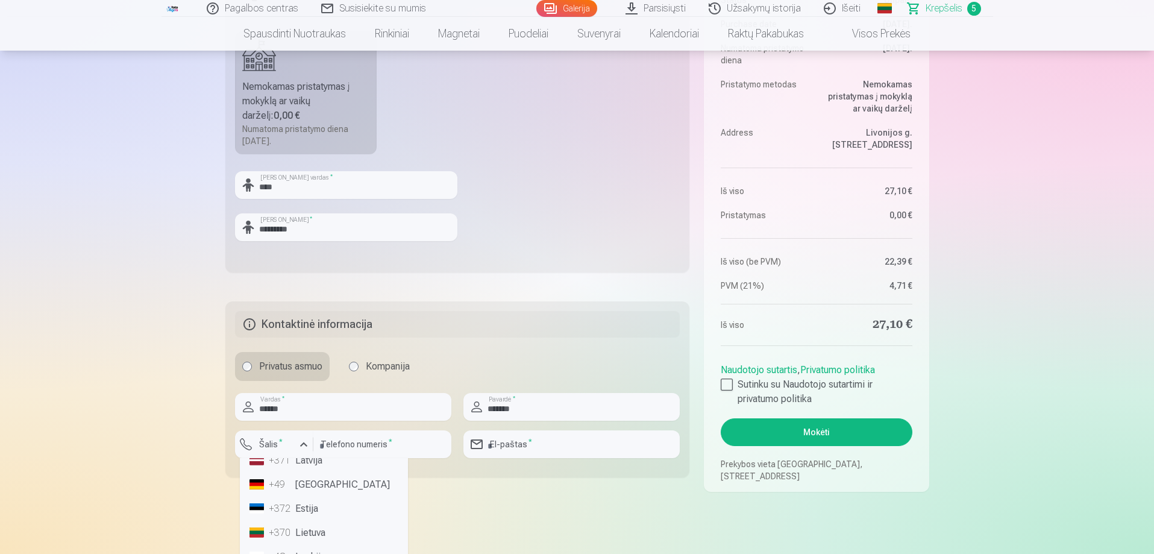
scroll to position [60, 0]
click at [328, 518] on li "+370 Lietuva" at bounding box center [324, 514] width 158 height 24
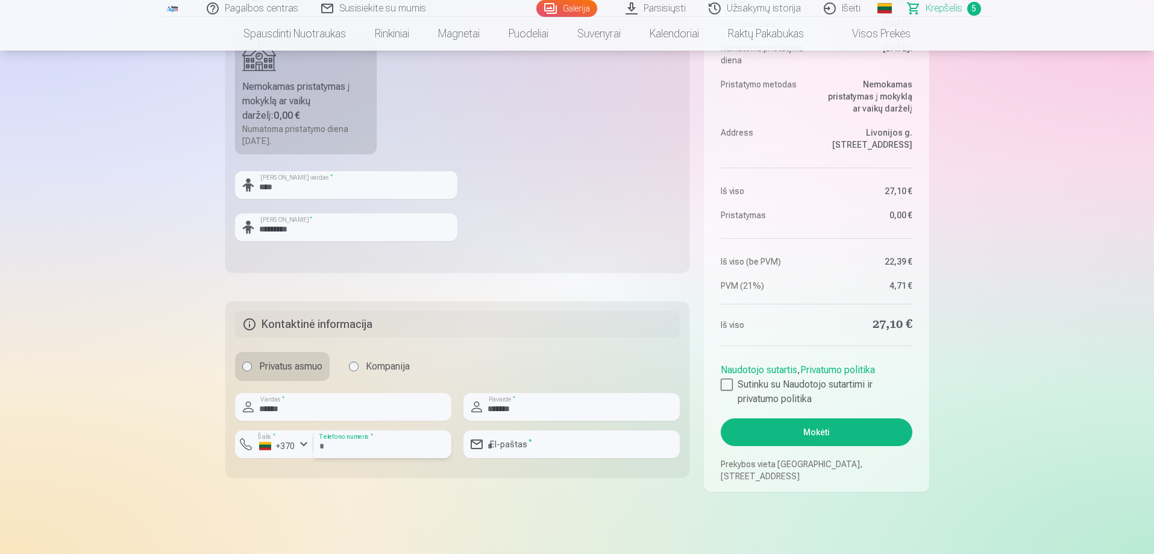
click at [360, 447] on input "number" at bounding box center [382, 444] width 138 height 28
type input "*******"
click at [518, 446] on input "email" at bounding box center [571, 444] width 216 height 28
type input "**********"
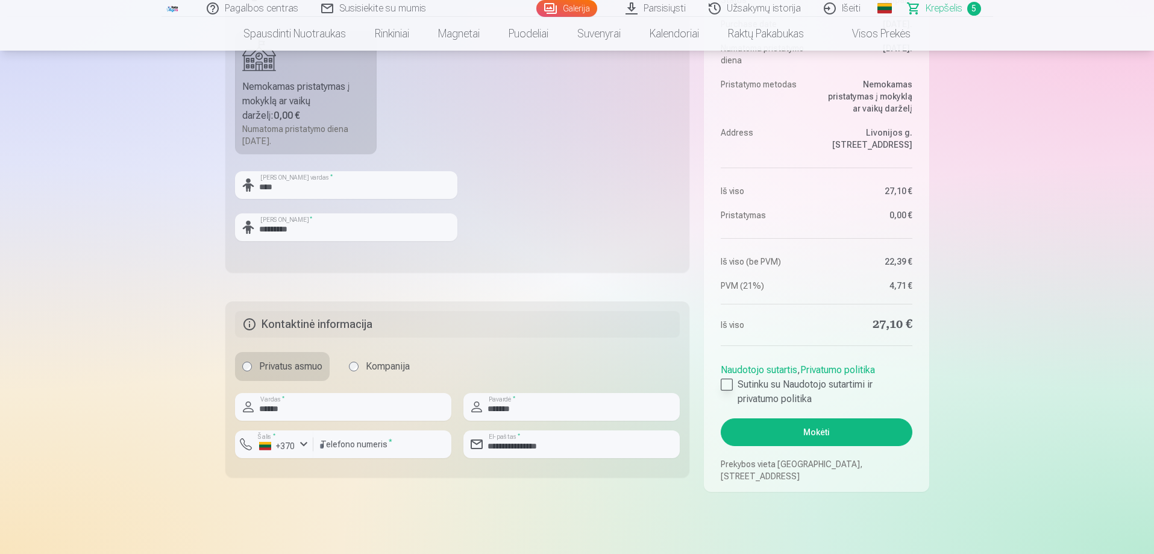
click at [733, 382] on label "Sutinku su Naudotojo sutartimi ir privatumo politika" at bounding box center [816, 391] width 191 height 29
click at [826, 431] on button "Mokėti" at bounding box center [816, 432] width 191 height 28
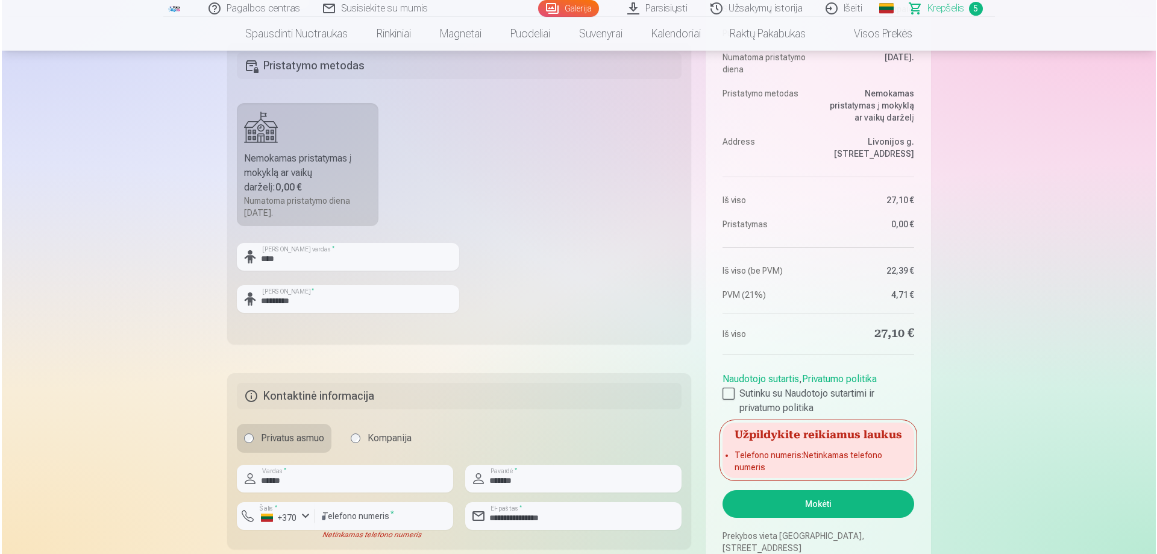
scroll to position [482, 0]
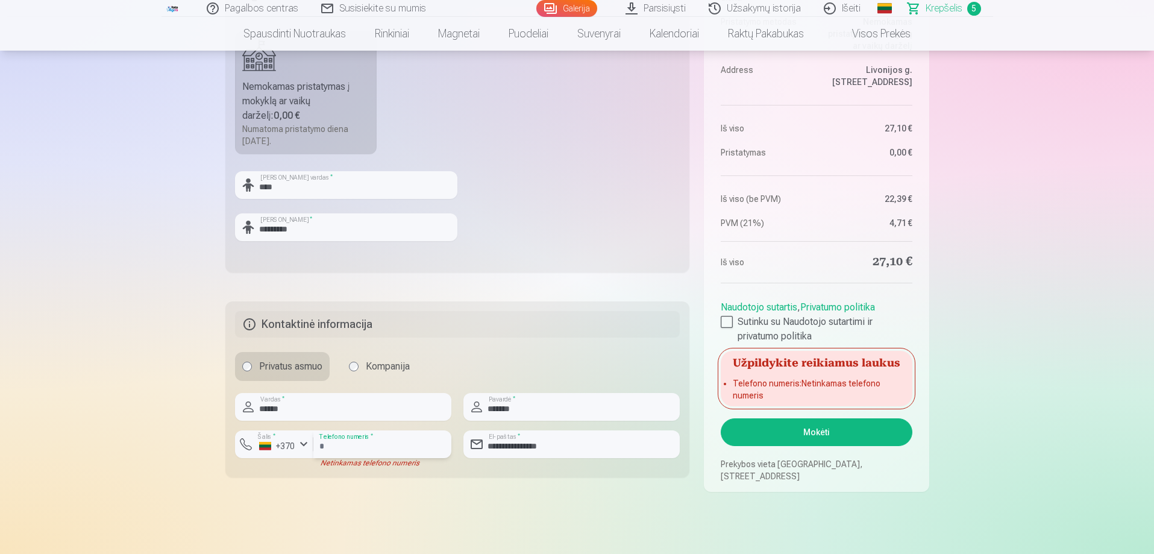
click at [319, 445] on input "*******" at bounding box center [382, 444] width 138 height 28
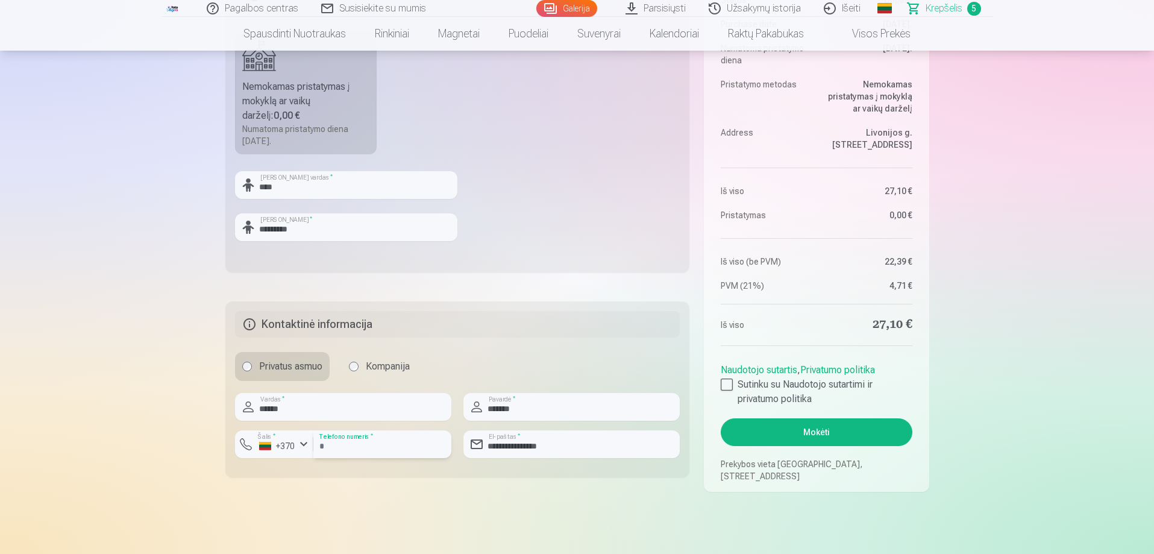
click at [346, 445] on input "**********" at bounding box center [382, 444] width 138 height 28
drag, startPoint x: 337, startPoint y: 446, endPoint x: 311, endPoint y: 451, distance: 26.8
click at [311, 451] on div "**********" at bounding box center [343, 448] width 216 height 37
click at [334, 445] on input "*******" at bounding box center [382, 444] width 138 height 28
type input "********"
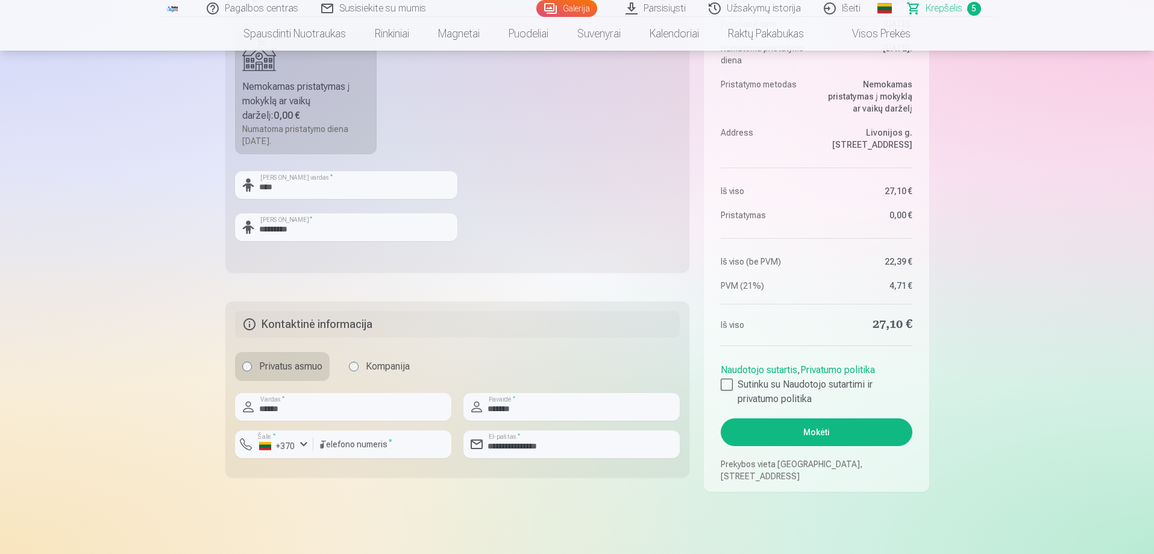
click at [809, 430] on button "Mokėti" at bounding box center [816, 432] width 191 height 28
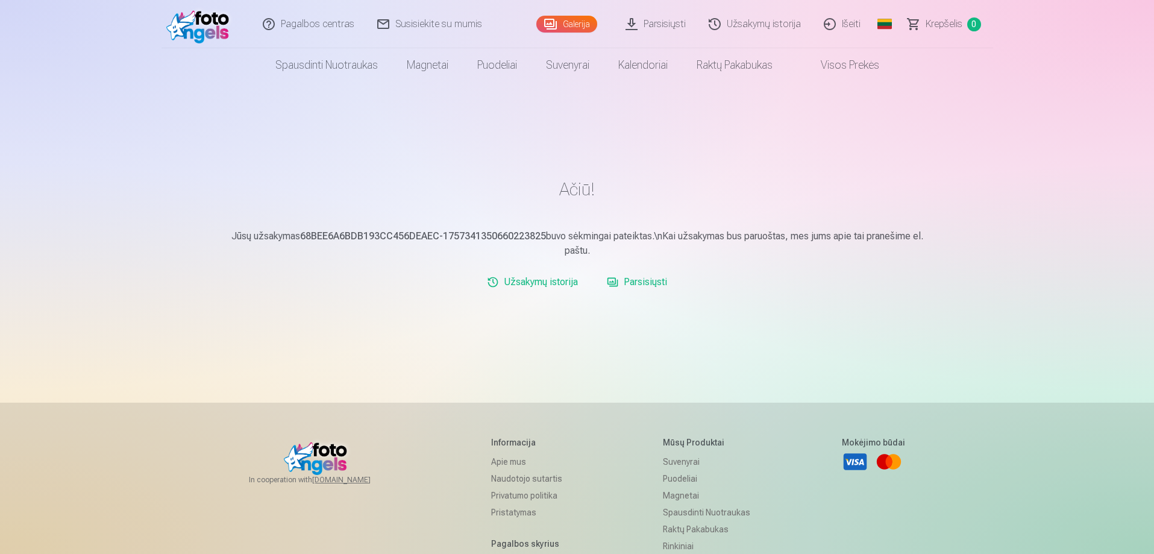
click at [568, 14] on div "Galerija" at bounding box center [569, 24] width 66 height 48
click at [569, 23] on link "Galerija" at bounding box center [566, 24] width 61 height 17
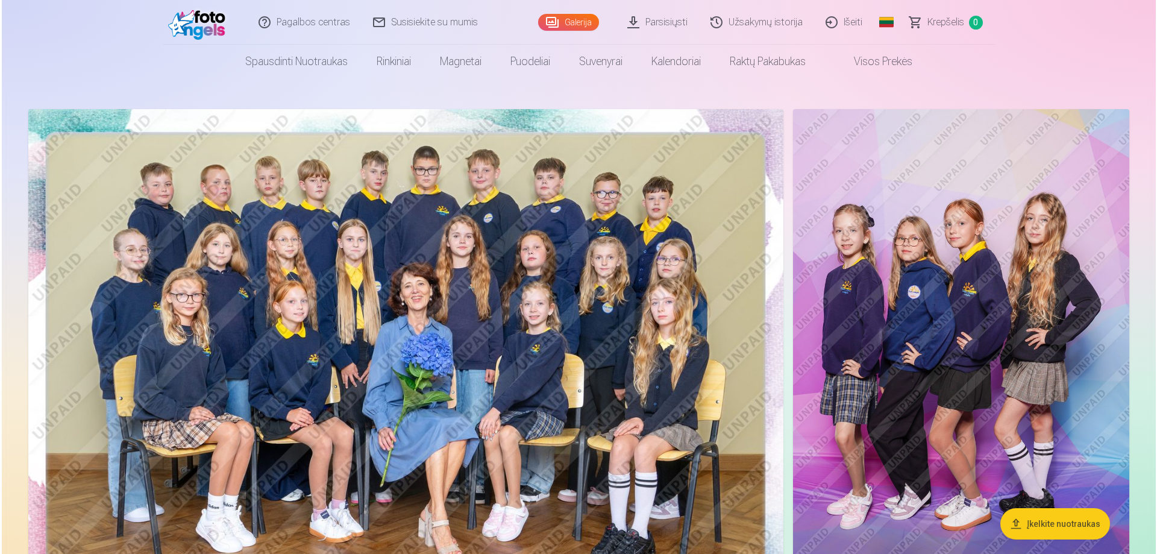
scroll to position [60, 0]
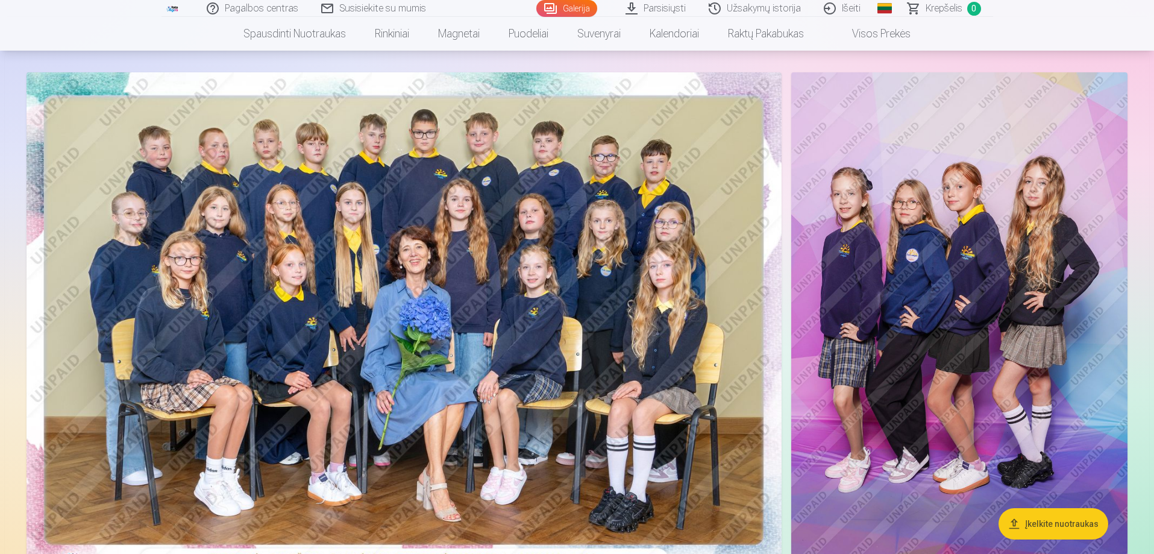
click at [495, 219] on img at bounding box center [404, 324] width 755 height 504
